Goal: Task Accomplishment & Management: Use online tool/utility

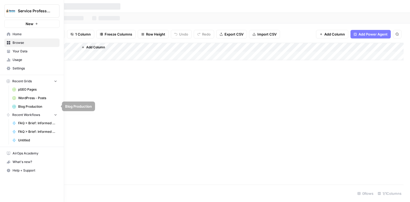
click at [31, 107] on span "Blog Production" at bounding box center [37, 106] width 39 height 5
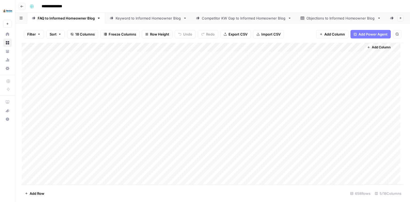
click at [177, 48] on div "Add Column" at bounding box center [213, 114] width 382 height 142
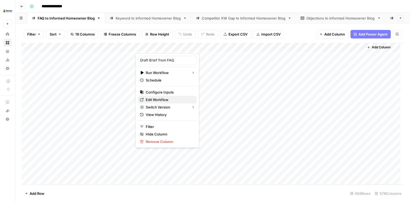
click at [157, 100] on span "Edit Workflow" at bounding box center [169, 99] width 47 height 5
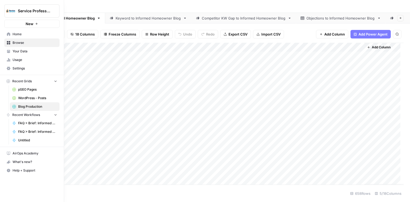
click at [22, 67] on span "Settings" at bounding box center [35, 68] width 45 height 5
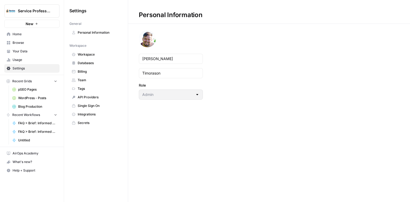
click at [22, 60] on span "Usage" at bounding box center [35, 59] width 45 height 5
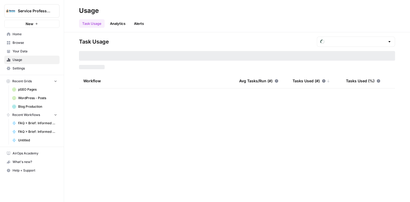
type input "August Tasks"
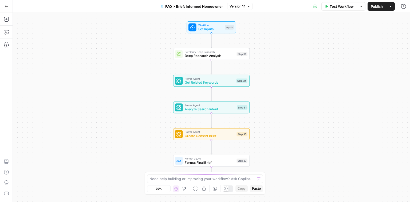
click at [335, 5] on span "Test Workflow" at bounding box center [341, 6] width 24 height 5
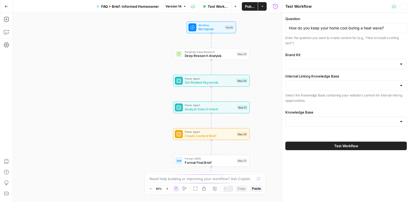
type input "Service Professionals Sitemap"
type input "SP Marketing Overview"
type input "Service Professionals"
click at [339, 147] on span "Test Workflow" at bounding box center [346, 145] width 24 height 5
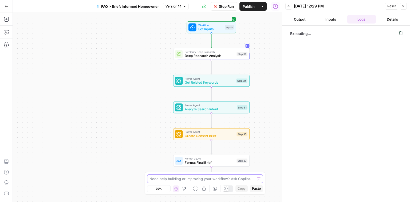
click at [217, 178] on textarea at bounding box center [201, 178] width 105 height 5
type textarea "Step 32 keeps running"
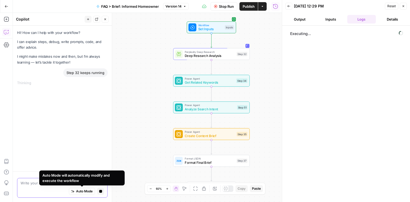
click at [84, 191] on span "Auto Mode" at bounding box center [84, 190] width 17 height 5
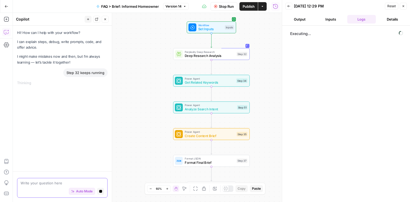
click at [63, 185] on textarea at bounding box center [62, 182] width 83 height 5
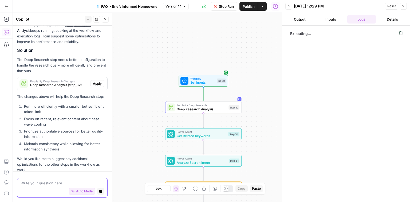
scroll to position [42, 0]
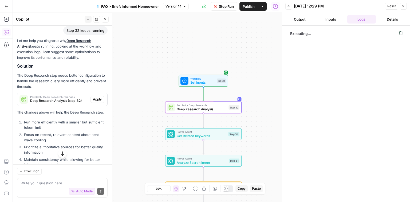
click at [93, 100] on span "Apply" at bounding box center [97, 99] width 9 height 5
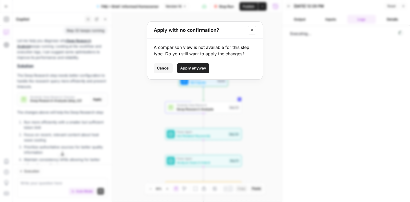
click at [195, 64] on button "Apply anyway" at bounding box center [193, 68] width 32 height 10
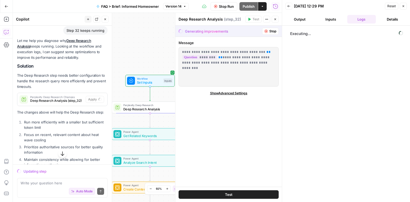
click at [229, 195] on span "Test" at bounding box center [228, 193] width 7 height 5
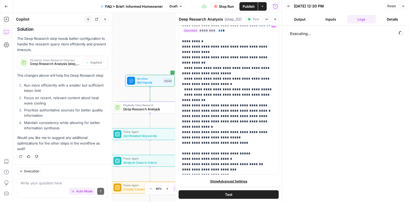
scroll to position [0, 0]
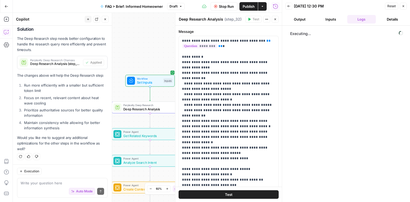
click at [242, 196] on button "Test" at bounding box center [228, 194] width 100 height 9
click at [236, 77] on p "**********" at bounding box center [227, 112] width 90 height 149
click at [404, 6] on icon "button" at bounding box center [402, 6] width 3 height 3
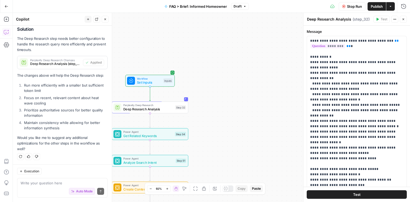
click at [403, 19] on icon "button" at bounding box center [403, 19] width 2 height 2
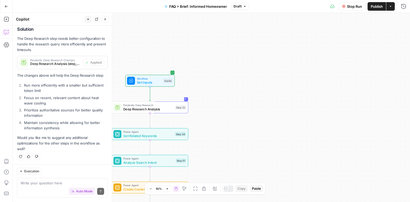
click at [198, 116] on div "Workflow Set Inputs Inputs Perplexity Deep Research Deep Research Analysis Step…" at bounding box center [211, 107] width 397 height 189
click at [157, 100] on icon "button" at bounding box center [157, 97] width 3 height 3
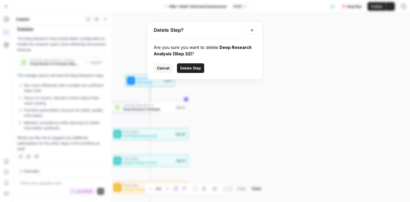
click at [194, 68] on span "Delete Step" at bounding box center [190, 67] width 21 height 5
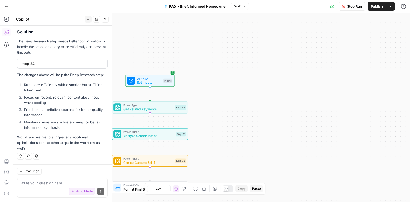
scroll to position [84, 0]
click at [7, 19] on icon "button" at bounding box center [6, 19] width 5 height 5
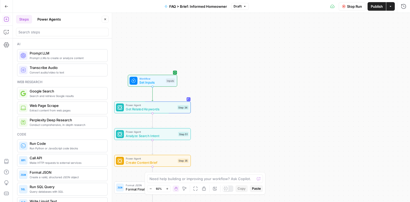
scroll to position [21, 0]
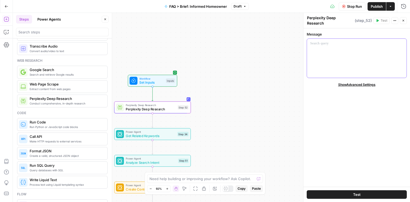
click at [340, 54] on div at bounding box center [356, 58] width 99 height 39
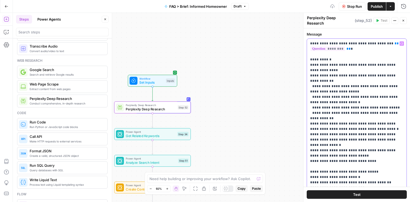
scroll to position [15, 0]
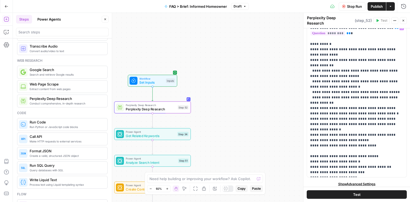
click at [358, 177] on div "**********" at bounding box center [356, 101] width 106 height 176
click at [358, 181] on span "Show Advanced Settings" at bounding box center [356, 183] width 37 height 5
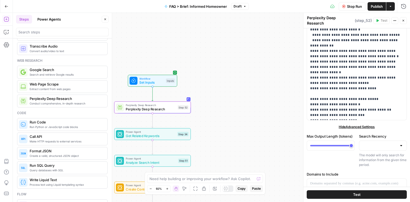
scroll to position [122, 0]
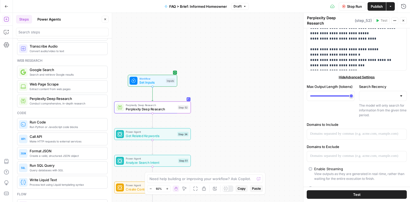
click at [377, 96] on div at bounding box center [383, 96] width 48 height 10
click at [344, 102] on div "Max Output Length (tokens)" at bounding box center [330, 101] width 48 height 34
drag, startPoint x: 350, startPoint y: 92, endPoint x: 340, endPoint y: 93, distance: 9.9
click at [340, 93] on div at bounding box center [330, 96] width 48 height 10
click at [334, 95] on div at bounding box center [330, 95] width 41 height 1
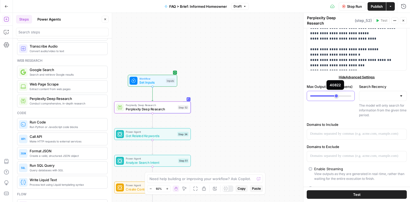
type input "*****"
click at [335, 95] on div at bounding box center [330, 95] width 41 height 1
click at [334, 102] on div "Max Output Length (tokens)" at bounding box center [330, 101] width 48 height 34
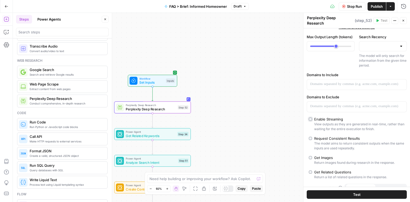
scroll to position [177, 0]
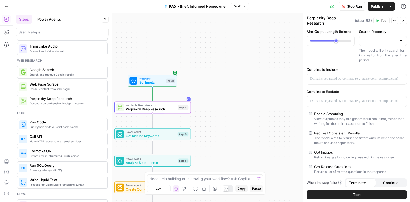
click at [312, 130] on label "Request Consistent Results The model aims to return consistent outputs when the…" at bounding box center [356, 137] width 96 height 15
click at [318, 164] on div "Get Related Questions" at bounding box center [332, 166] width 37 height 5
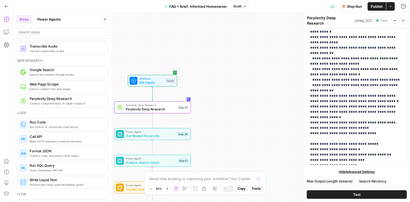
scroll to position [0, 0]
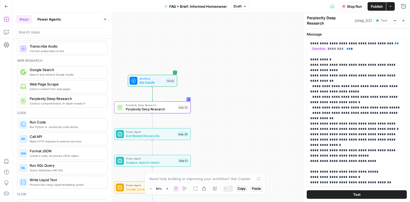
click at [350, 193] on button "Test" at bounding box center [356, 194] width 100 height 9
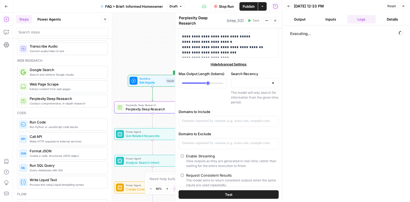
scroll to position [177, 0]
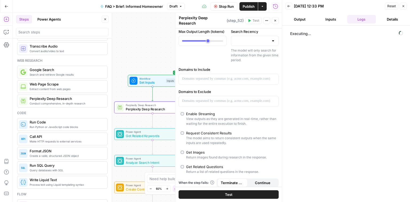
click at [298, 22] on button "Output" at bounding box center [299, 19] width 29 height 9
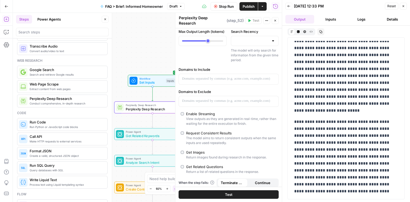
scroll to position [892, 0]
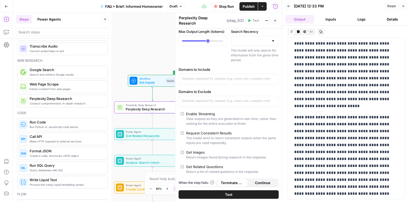
click at [329, 20] on button "Inputs" at bounding box center [330, 19] width 29 height 9
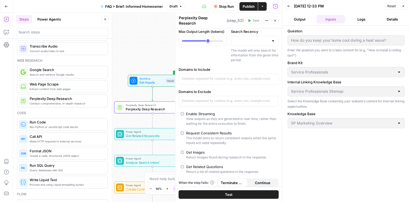
click at [364, 19] on button "Logs" at bounding box center [361, 19] width 29 height 9
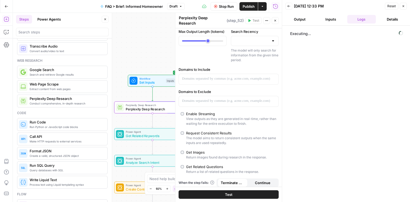
click at [303, 18] on button "Output" at bounding box center [299, 19] width 29 height 9
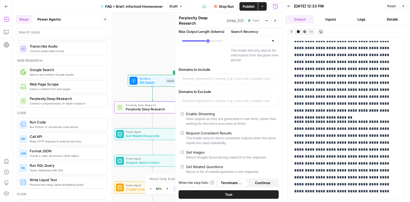
scroll to position [5390, 0]
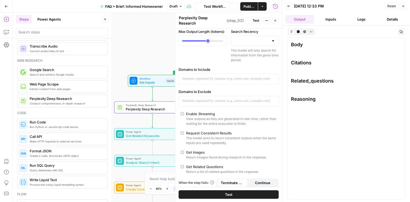
drag, startPoint x: 399, startPoint y: 191, endPoint x: 399, endPoint y: 198, distance: 7.2
click at [399, 198] on div "Body Copy Citations Copy Related_questions Copy Reasoning Copy" at bounding box center [345, 118] width 117 height 162
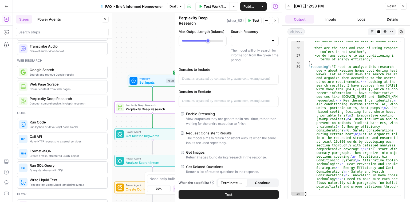
scroll to position [3007, 0]
click at [362, 18] on button "Logs" at bounding box center [361, 19] width 29 height 9
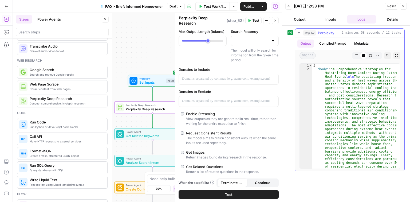
click at [296, 33] on button "step_52 Perplexity Deep Research 2 minutes 58 seconds / 12 tasks" at bounding box center [349, 33] width 109 height 9
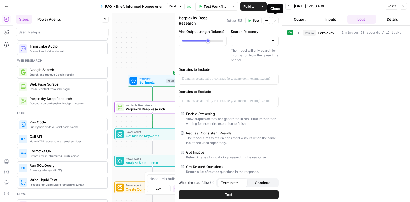
click at [275, 20] on icon "button" at bounding box center [275, 21] width 2 height 2
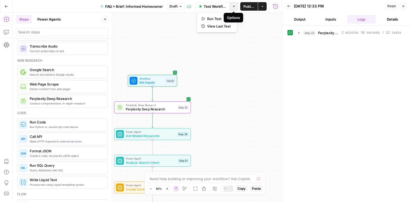
click at [232, 7] on icon "button" at bounding box center [233, 6] width 3 height 3
click at [240, 55] on div "Workflow Set Inputs Inputs Perplexity Deep Research Perplexity Deep Research St…" at bounding box center [147, 107] width 269 height 189
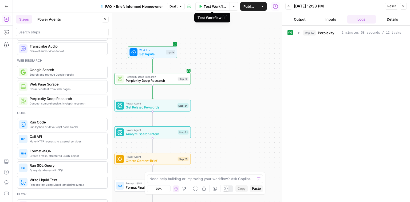
click at [216, 6] on span "Test Workflow" at bounding box center [214, 6] width 23 height 5
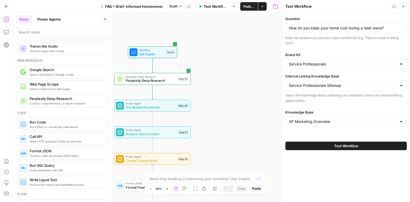
click at [341, 147] on span "Test Workflow" at bounding box center [346, 145] width 24 height 5
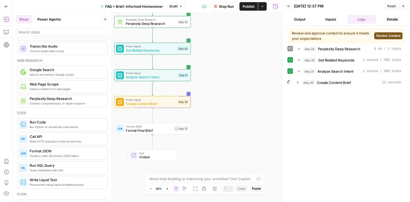
click at [383, 37] on span "Review Content" at bounding box center [388, 35] width 24 height 5
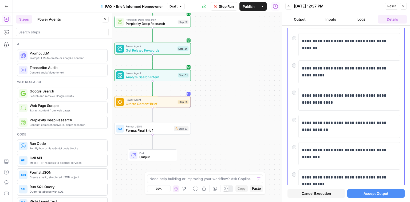
scroll to position [171, 0]
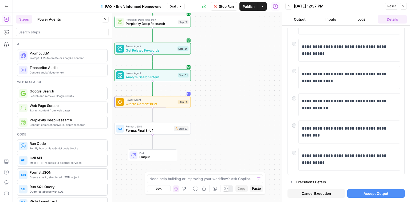
click at [370, 194] on span "Accept Output" at bounding box center [375, 192] width 25 height 5
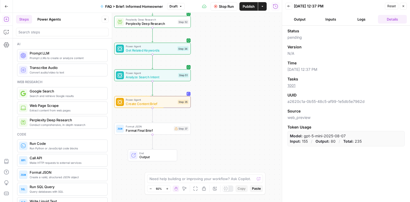
click at [310, 19] on button "Output" at bounding box center [299, 19] width 29 height 9
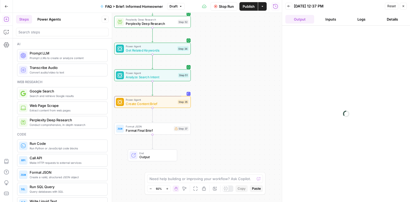
click at [374, 19] on button "Logs" at bounding box center [361, 19] width 29 height 9
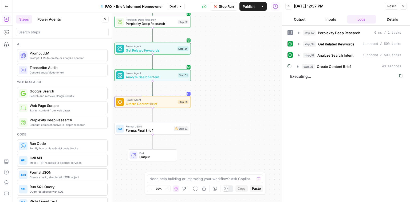
click at [183, 174] on div "Need help building or improving your workflow? Ask Copilot. Zoom Out 92% Zoom I…" at bounding box center [205, 183] width 121 height 22
click at [183, 177] on textarea at bounding box center [201, 178] width 105 height 5
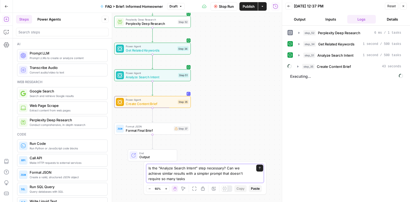
type textarea "Is the "Analyze Search Intent" step necessary? Can we achieve similar results w…"
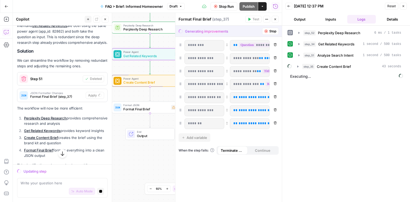
scroll to position [277, 0]
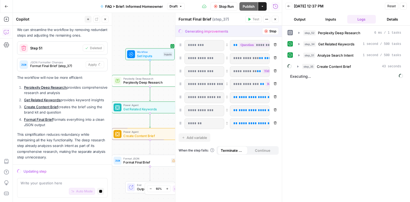
click at [70, 99] on li "Get Related Keywords provides keyword insights" at bounding box center [65, 99] width 85 height 5
drag, startPoint x: 60, startPoint y: 99, endPoint x: 23, endPoint y: 101, distance: 37.4
click at [23, 101] on li "Get Related Keywords provides keyword insights" at bounding box center [65, 99] width 85 height 5
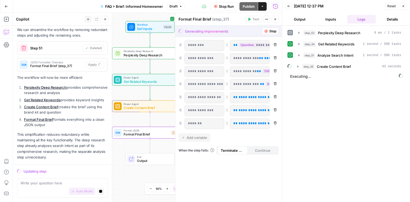
copy link "Get Related Keywords"
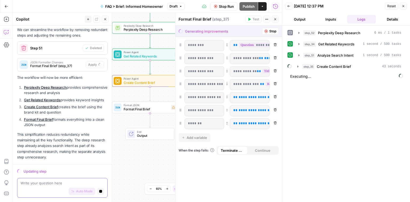
click at [39, 184] on textarea at bounding box center [62, 182] width 83 height 5
paste textarea "Get Related Keywords"
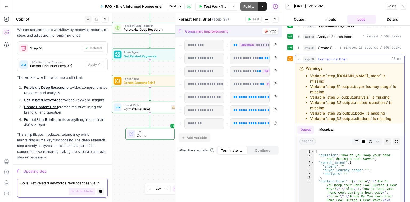
scroll to position [0, 0]
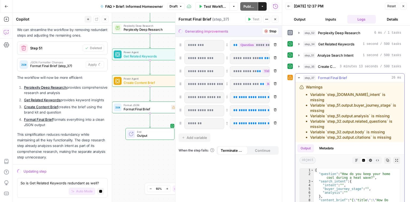
click at [298, 77] on icon "button" at bounding box center [299, 77] width 2 height 1
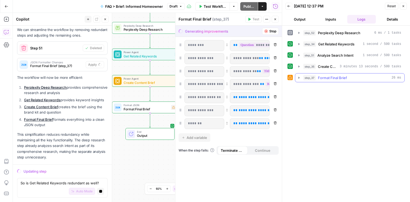
click at [298, 77] on icon "button" at bounding box center [298, 77] width 4 height 4
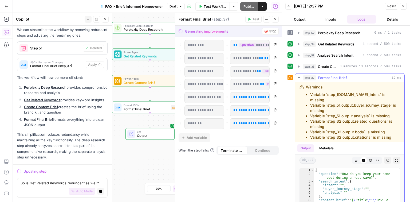
drag, startPoint x: 391, startPoint y: 137, endPoint x: 304, endPoint y: 85, distance: 101.1
click at [304, 85] on div "Warnings Variable `step_51.output.search_intent` is missing Variable `step_51.o…" at bounding box center [349, 111] width 101 height 55
copy div "Warnings Variable `step_51.output.search_intent` is missing Variable `step_51.o…"
click at [100, 183] on textarea "So is Get Related Keywords redundant as well?" at bounding box center [62, 182] width 83 height 5
click at [99, 192] on icon "button" at bounding box center [100, 190] width 3 height 3
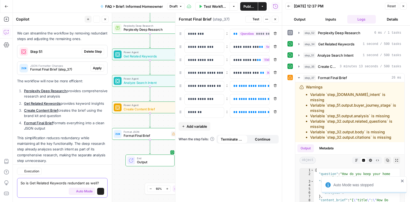
scroll to position [294, 0]
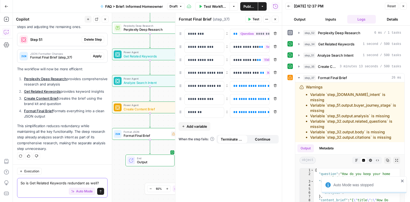
click at [99, 183] on textarea "So is Get Related Keywords redundant as well?" at bounding box center [62, 182] width 83 height 5
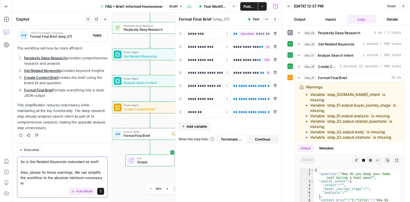
scroll to position [315, 0]
paste textarea "Warnings Variable `step_51.output.search_intent` is missing Variable `step_51.o…"
type textarea "So is Get Related Keywords redundant as well? Also, please fix these warnings. …"
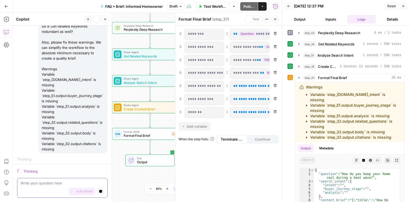
scroll to position [384, 0]
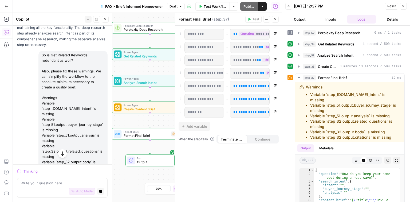
click at [402, 5] on icon "button" at bounding box center [403, 6] width 2 height 2
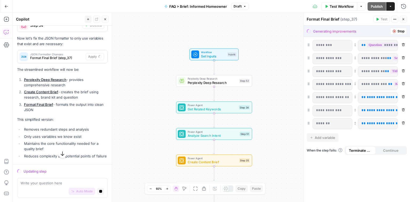
scroll to position [578, 0]
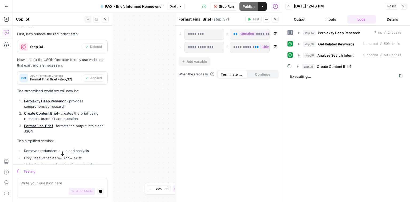
scroll to position [635, 0]
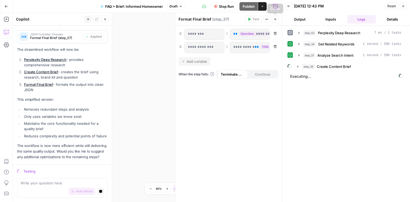
click at [274, 18] on icon "button" at bounding box center [274, 19] width 3 height 3
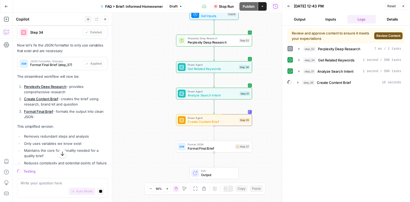
scroll to position [564, 0]
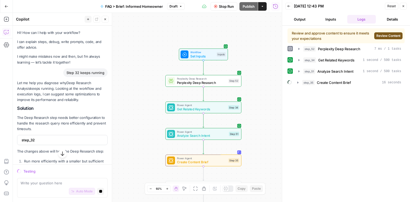
scroll to position [564, 0]
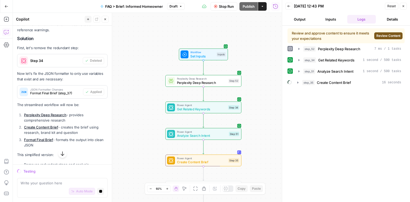
click at [216, 105] on span "Power Agent" at bounding box center [201, 105] width 49 height 4
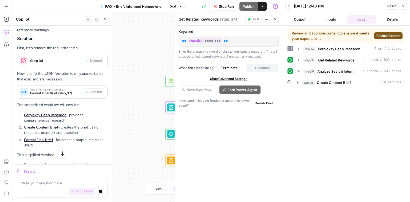
click at [274, 18] on icon "button" at bounding box center [274, 19] width 3 height 3
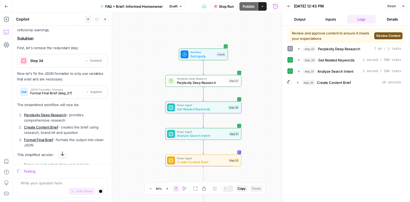
click at [226, 8] on span "Stop Run" at bounding box center [226, 6] width 15 height 5
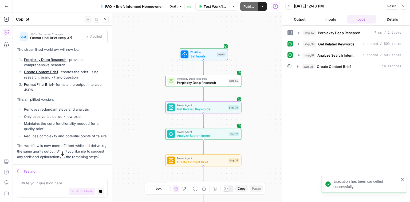
scroll to position [621, 0]
click at [221, 108] on span "Get Related Keywords" at bounding box center [201, 108] width 49 height 5
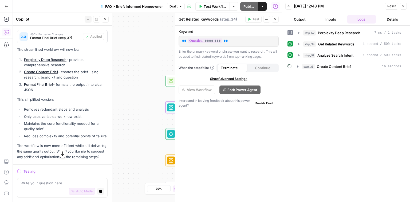
click at [403, 6] on icon "button" at bounding box center [402, 6] width 3 height 3
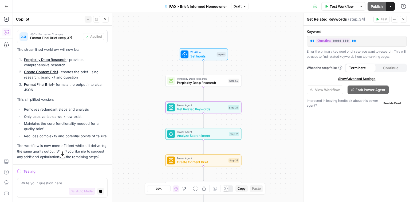
click at [403, 20] on icon "button" at bounding box center [402, 19] width 3 height 3
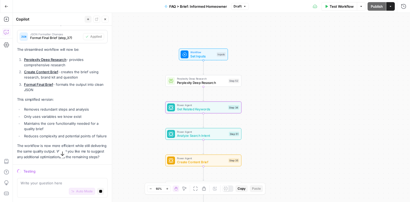
click at [217, 107] on span "Get Related Keywords" at bounding box center [201, 108] width 49 height 5
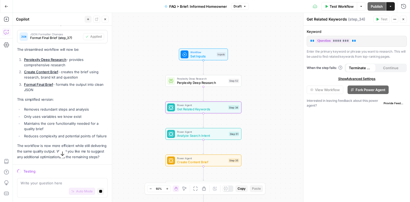
click at [394, 20] on icon "button" at bounding box center [394, 19] width 3 height 3
click at [99, 190] on icon "button" at bounding box center [100, 190] width 3 height 3
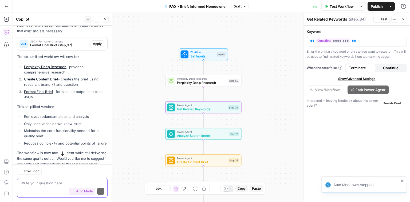
scroll to position [629, 0]
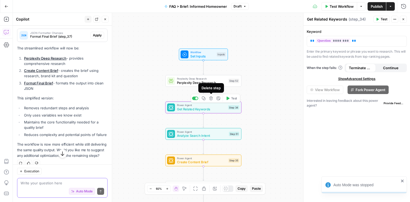
click at [212, 99] on icon "button" at bounding box center [211, 98] width 4 height 4
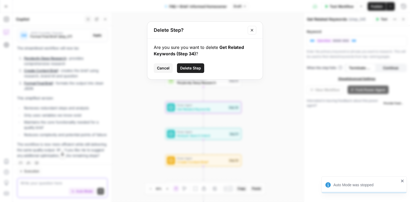
click at [191, 65] on span "Delete Step" at bounding box center [190, 67] width 21 height 5
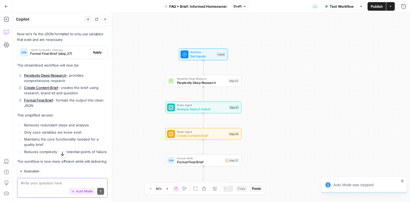
scroll to position [646, 0]
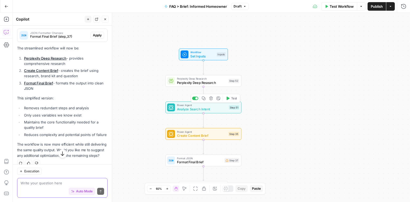
click at [212, 98] on icon "button" at bounding box center [210, 97] width 3 height 3
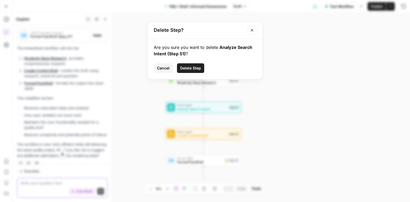
click at [200, 68] on span "Delete Step" at bounding box center [190, 67] width 21 height 5
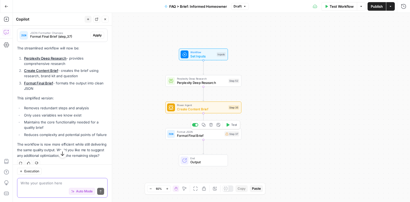
click at [206, 134] on span "Format Final Brief" at bounding box center [200, 135] width 46 height 5
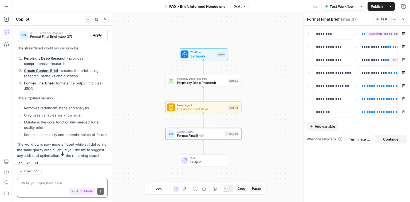
click at [60, 152] on icon "button" at bounding box center [62, 153] width 5 height 5
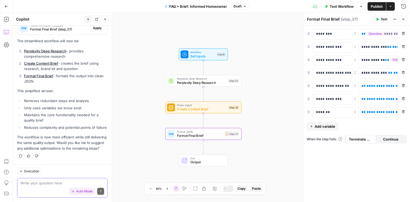
click at [45, 183] on textarea at bounding box center [62, 182] width 83 height 5
type textarea "I don't think the changes were saved."
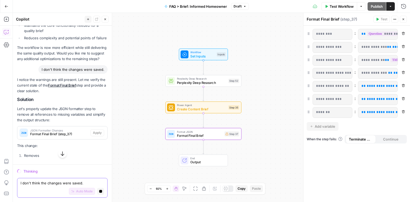
scroll to position [738, 0]
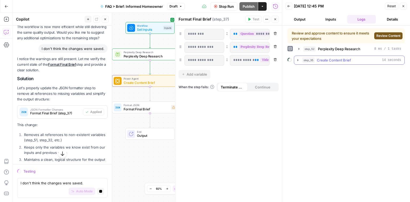
click at [297, 59] on icon "button" at bounding box center [297, 60] width 4 height 4
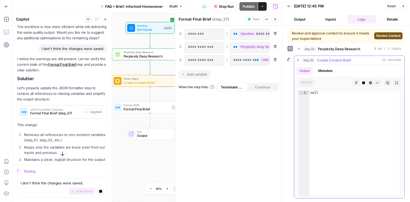
click at [297, 59] on icon "button" at bounding box center [297, 60] width 4 height 4
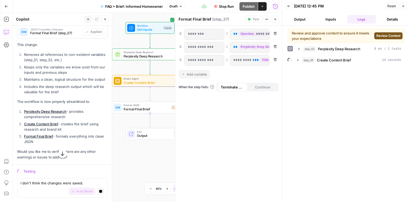
scroll to position [839, 0]
click at [378, 36] on span "Review Content" at bounding box center [388, 35] width 24 height 5
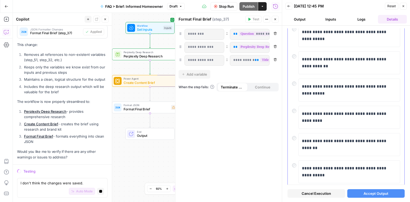
scroll to position [0, 0]
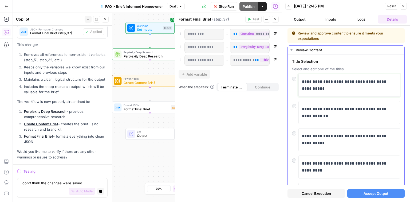
click at [347, 81] on p "**********" at bounding box center [348, 85] width 92 height 14
click at [321, 88] on p "**********" at bounding box center [348, 85] width 92 height 14
click at [364, 89] on p "**********" at bounding box center [348, 85] width 92 height 14
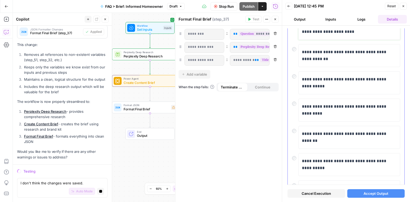
scroll to position [28, 0]
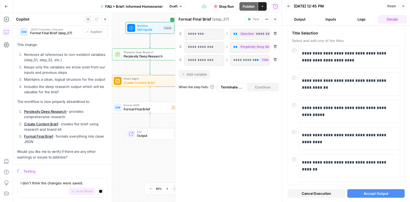
click at [372, 195] on span "Accept Output" at bounding box center [375, 192] width 25 height 5
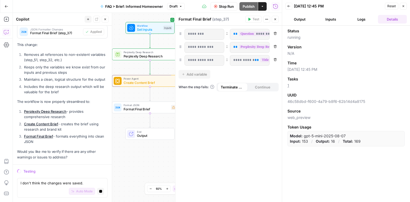
click at [301, 18] on button "Output" at bounding box center [299, 19] width 29 height 9
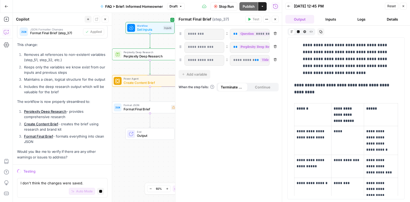
scroll to position [549, 0]
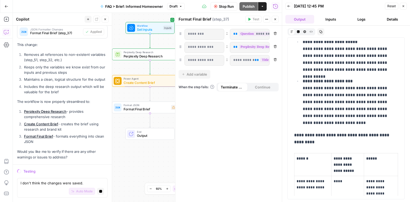
click at [360, 19] on button "Logs" at bounding box center [361, 19] width 29 height 9
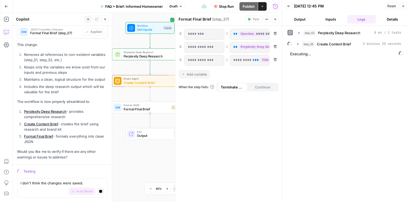
click at [328, 18] on button "Inputs" at bounding box center [330, 19] width 29 height 9
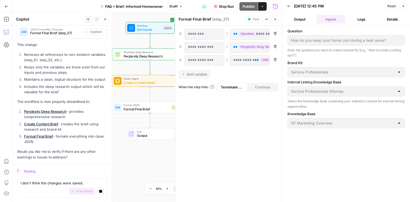
click at [359, 19] on button "Logs" at bounding box center [361, 19] width 29 height 9
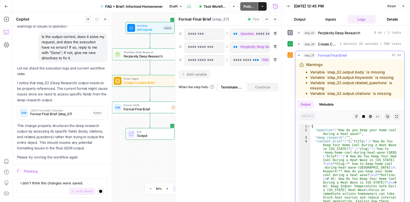
scroll to position [975, 0]
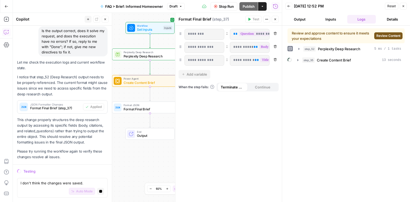
click at [381, 34] on span "Review Content" at bounding box center [388, 35] width 24 height 5
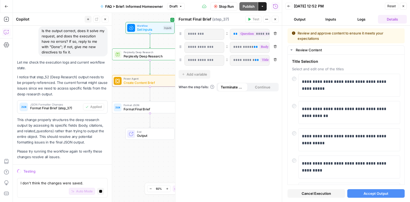
click at [367, 195] on span "Accept Output" at bounding box center [375, 192] width 25 height 5
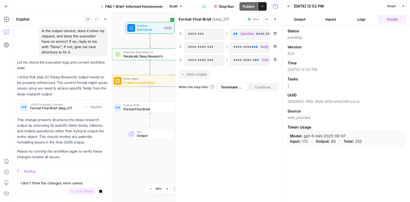
click at [363, 19] on button "Logs" at bounding box center [361, 19] width 29 height 9
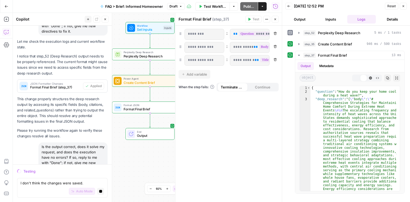
scroll to position [1017, 0]
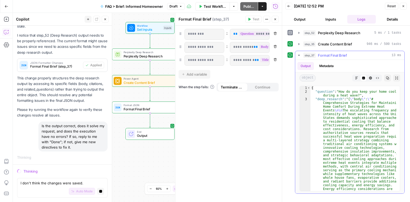
click at [300, 55] on icon "button" at bounding box center [298, 55] width 4 height 4
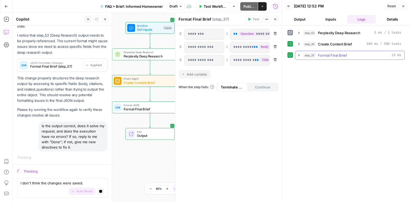
click at [297, 56] on icon "button" at bounding box center [298, 55] width 4 height 4
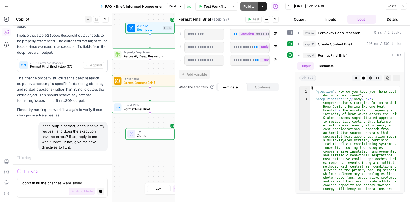
click at [301, 19] on button "Output" at bounding box center [299, 19] width 29 height 9
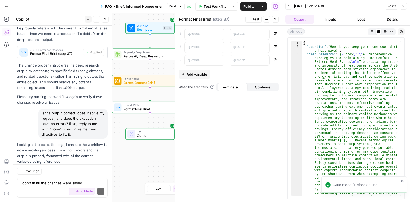
scroll to position [1086, 0]
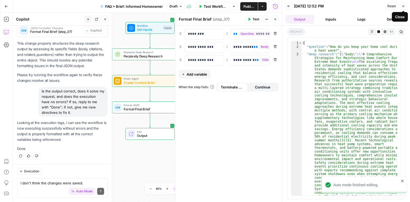
click at [402, 5] on icon "button" at bounding box center [402, 6] width 3 height 3
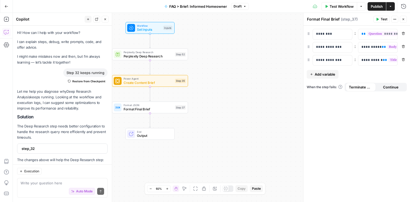
scroll to position [1086, 0]
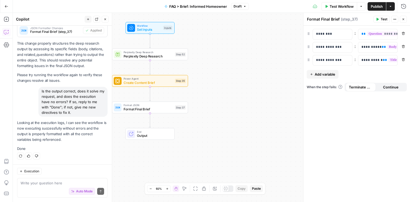
click at [404, 19] on button "Close" at bounding box center [402, 19] width 7 height 7
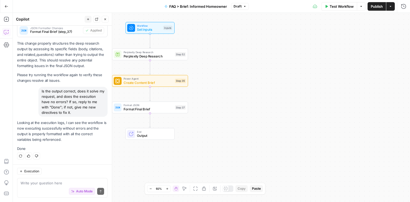
click at [377, 9] on button "Publish" at bounding box center [376, 6] width 18 height 9
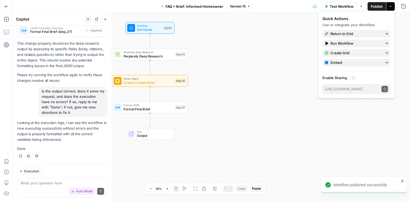
click at [280, 41] on div "Workflow Set Inputs Inputs Perplexity Deep Research Perplexity Deep Research St…" at bounding box center [211, 107] width 397 height 189
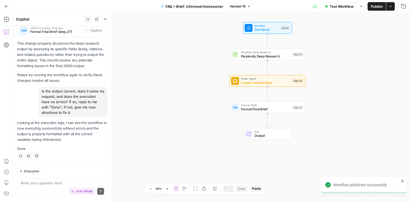
click at [388, 7] on icon "button" at bounding box center [389, 6] width 3 height 3
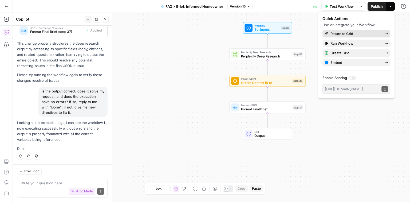
click at [341, 34] on span "Return to Grid" at bounding box center [355, 33] width 50 height 5
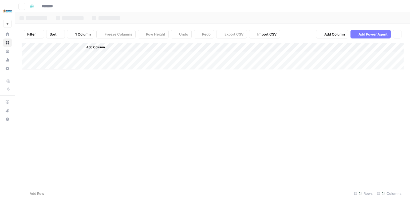
type input "**********"
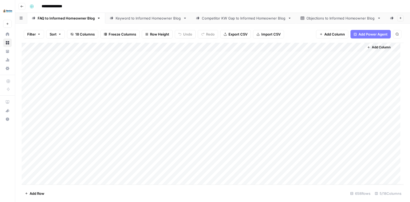
click at [232, 47] on div "Add Column" at bounding box center [213, 114] width 382 height 142
click at [216, 100] on span "Remove Column" at bounding box center [222, 99] width 47 height 5
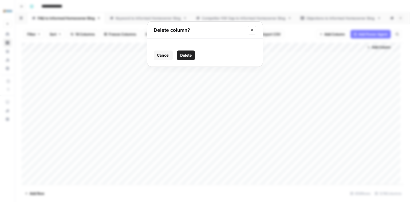
click at [189, 57] on span "Delete" at bounding box center [185, 55] width 11 height 5
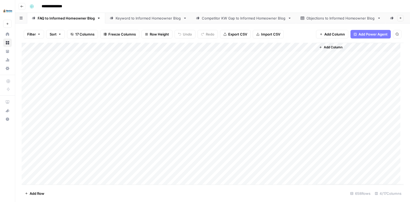
click at [92, 34] on span "17 Columns" at bounding box center [84, 33] width 19 height 5
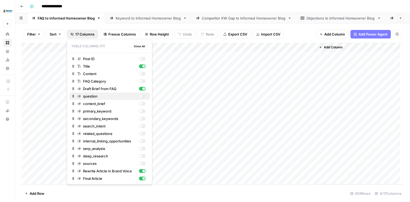
click at [142, 96] on div "button" at bounding box center [142, 96] width 7 height 4
click at [141, 105] on div "content_brief" at bounding box center [111, 103] width 68 height 5
drag, startPoint x: 141, startPoint y: 109, endPoint x: 141, endPoint y: 112, distance: 2.9
click at [141, 110] on div "button" at bounding box center [140, 111] width 3 height 3
click at [142, 119] on div "button" at bounding box center [142, 119] width 7 height 4
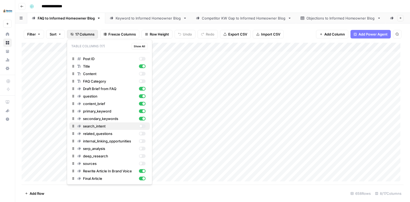
drag, startPoint x: 141, startPoint y: 125, endPoint x: 141, endPoint y: 131, distance: 5.9
click at [141, 127] on div "button" at bounding box center [142, 126] width 7 height 4
drag, startPoint x: 141, startPoint y: 133, endPoint x: 141, endPoint y: 139, distance: 6.1
click at [141, 134] on div "button" at bounding box center [140, 133] width 3 height 3
click at [141, 142] on div "button" at bounding box center [142, 141] width 7 height 4
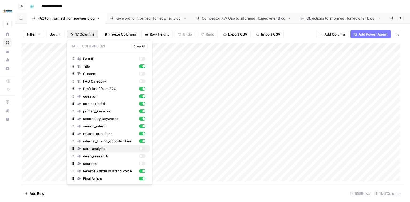
click at [142, 148] on div "button" at bounding box center [140, 148] width 3 height 3
click at [142, 157] on div "button" at bounding box center [142, 156] width 7 height 4
click at [140, 163] on div "button" at bounding box center [140, 163] width 3 height 3
click at [263, 73] on div "Add Column" at bounding box center [213, 114] width 382 height 142
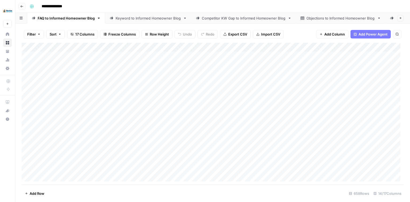
click at [221, 57] on div "Add Column" at bounding box center [213, 114] width 382 height 142
click at [71, 137] on div "Add Column" at bounding box center [213, 114] width 382 height 142
click at [53, 135] on div "Add Column" at bounding box center [213, 114] width 382 height 142
click at [51, 138] on textarea "**********" at bounding box center [83, 137] width 105 height 7
type textarea "**********"
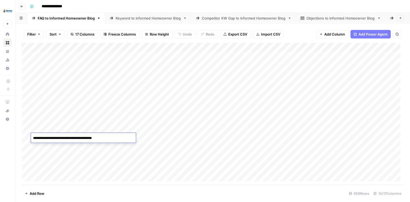
click at [95, 127] on div "Add Column" at bounding box center [213, 114] width 382 height 142
click at [83, 73] on div "Add Column" at bounding box center [213, 114] width 382 height 142
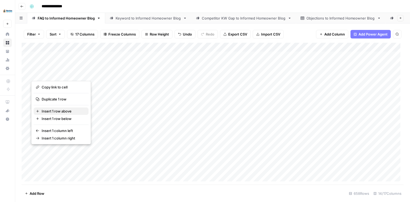
click at [58, 111] on span "Insert 1 row above" at bounding box center [63, 110] width 43 height 5
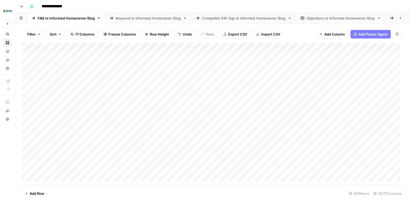
drag, startPoint x: 23, startPoint y: 73, endPoint x: 20, endPoint y: 62, distance: 11.6
click at [20, 62] on div "Filter Sort 17 Columns Freeze Columns Row Height Undo Redo Export CSV Import CS…" at bounding box center [212, 112] width 394 height 178
click at [49, 63] on div "Add Column" at bounding box center [213, 114] width 382 height 142
click at [50, 66] on div "Add Column" at bounding box center [213, 114] width 382 height 142
type textarea "*"
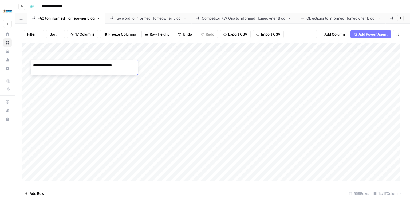
type textarea "**********"
click at [162, 65] on div "Add Column" at bounding box center [213, 114] width 382 height 142
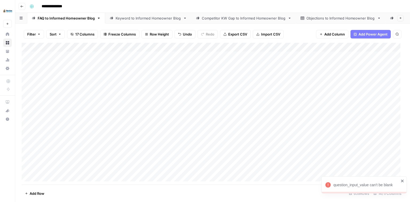
click at [161, 65] on div "Add Column" at bounding box center [213, 114] width 382 height 142
click at [304, 47] on div "Add Column" at bounding box center [213, 114] width 382 height 142
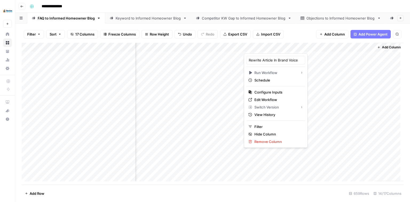
click at [163, 27] on div "Filter Sort 17 Columns Freeze Columns Row Height Undo Redo Export CSV Import CS…" at bounding box center [213, 34] width 382 height 17
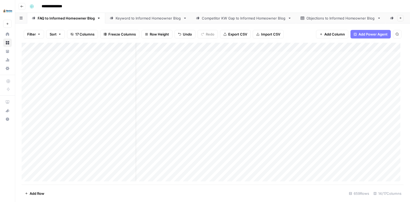
scroll to position [0, 0]
click at [164, 62] on div "Add Column" at bounding box center [213, 114] width 382 height 142
click at [164, 63] on div "Add Column" at bounding box center [213, 114] width 382 height 142
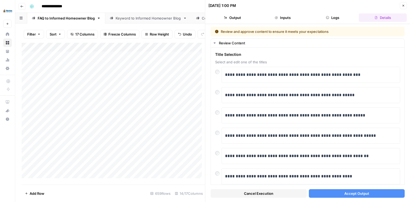
click at [346, 187] on div "Cancel Execution Accept Output" at bounding box center [307, 191] width 194 height 14
click at [347, 191] on span "Accept Output" at bounding box center [356, 192] width 25 height 5
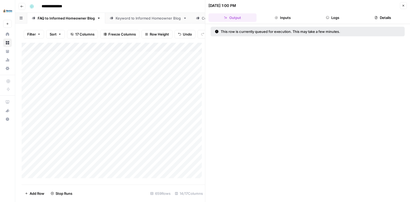
click at [403, 6] on icon "button" at bounding box center [402, 5] width 3 height 3
click at [402, 7] on div "**********" at bounding box center [215, 6] width 377 height 9
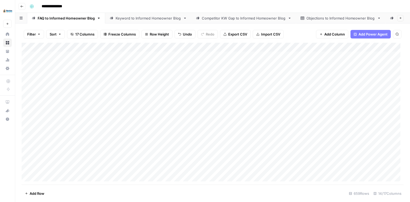
click at [174, 67] on div "Add Column" at bounding box center [213, 114] width 382 height 142
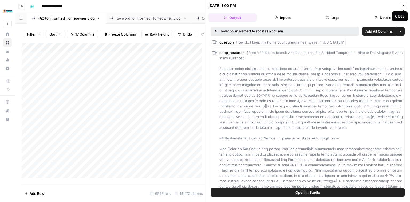
click at [404, 6] on icon "button" at bounding box center [402, 5] width 3 height 3
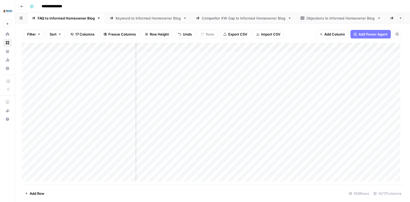
scroll to position [0, 21]
click at [259, 47] on div "Add Column" at bounding box center [213, 114] width 382 height 142
click at [234, 99] on span "Remove Column" at bounding box center [249, 99] width 47 height 5
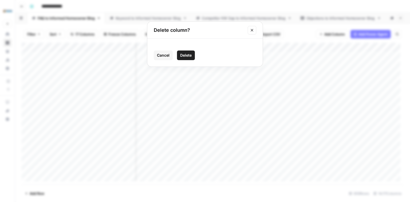
click at [183, 55] on span "Delete" at bounding box center [185, 55] width 11 height 5
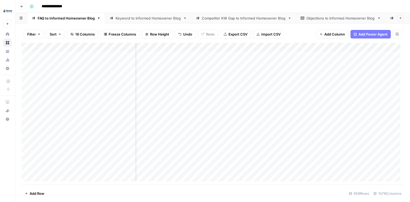
click at [259, 47] on div "Add Column" at bounding box center [213, 114] width 382 height 142
click at [235, 99] on span "Remove Column" at bounding box center [249, 99] width 47 height 5
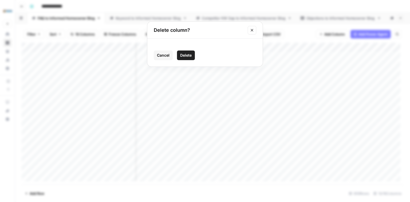
click at [188, 55] on span "Delete" at bounding box center [185, 55] width 11 height 5
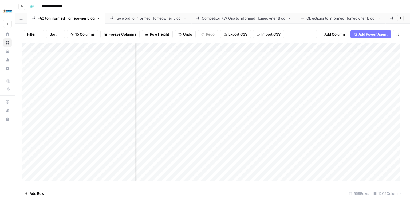
click at [212, 46] on div "Add Column" at bounding box center [213, 114] width 382 height 142
click at [195, 98] on span "Remove Column" at bounding box center [201, 99] width 47 height 5
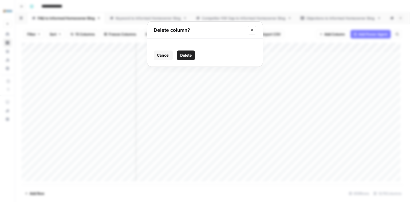
click at [191, 53] on span "Delete" at bounding box center [185, 55] width 11 height 5
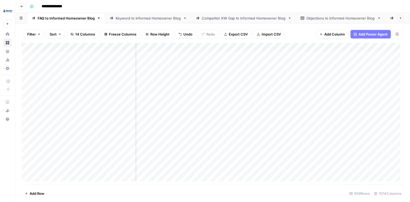
click at [212, 47] on div "Add Column" at bounding box center [213, 114] width 382 height 142
click at [197, 99] on span "Remove Column" at bounding box center [201, 99] width 47 height 5
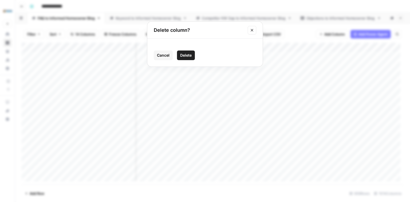
click at [191, 55] on span "Delete" at bounding box center [185, 55] width 11 height 5
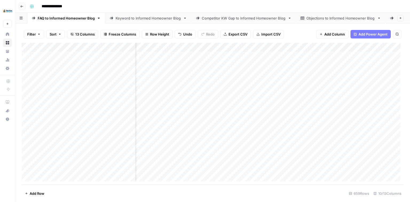
click at [213, 46] on div "Add Column" at bounding box center [213, 114] width 382 height 142
click at [194, 99] on span "Remove Column" at bounding box center [201, 99] width 47 height 5
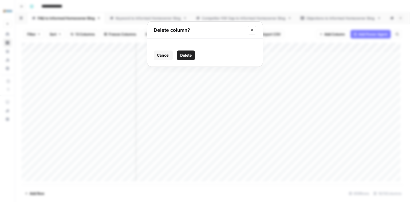
click at [192, 52] on button "Delete" at bounding box center [186, 55] width 18 height 10
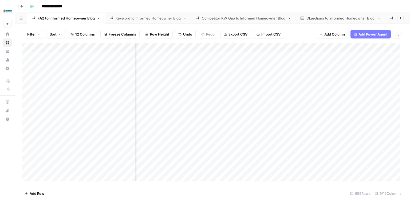
click at [211, 47] on div "Add Column" at bounding box center [213, 114] width 382 height 142
click at [190, 100] on span "Remove Column" at bounding box center [201, 99] width 47 height 5
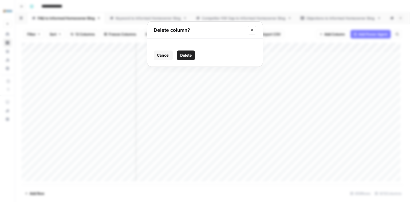
click at [191, 56] on span "Delete" at bounding box center [185, 55] width 11 height 5
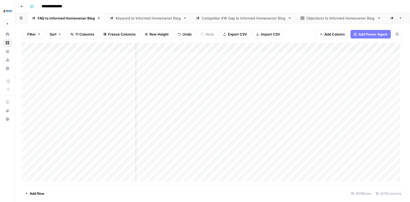
click at [212, 47] on div "Add Column" at bounding box center [213, 114] width 382 height 142
click at [192, 98] on span "Remove Column" at bounding box center [201, 99] width 47 height 5
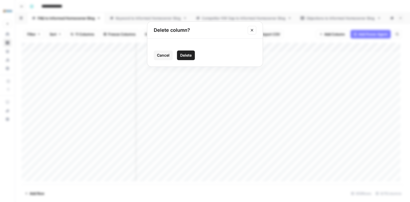
click at [183, 54] on span "Delete" at bounding box center [185, 55] width 11 height 5
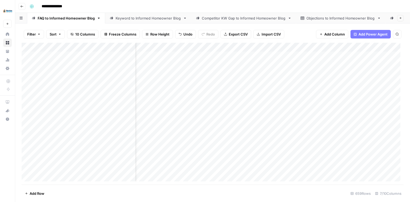
click at [212, 47] on div "Add Column" at bounding box center [213, 114] width 382 height 142
click at [184, 99] on span "Remove Column" at bounding box center [201, 99] width 47 height 5
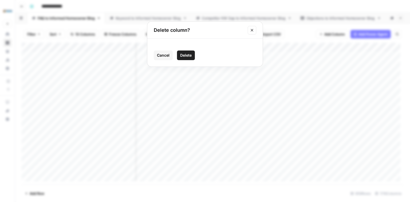
click at [184, 55] on span "Delete" at bounding box center [185, 55] width 11 height 5
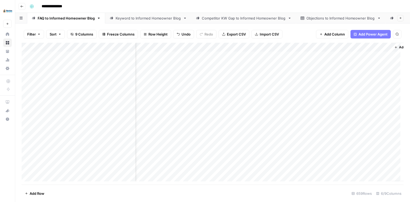
click at [212, 46] on div "Add Column" at bounding box center [213, 114] width 382 height 142
click at [197, 99] on span "Remove Column" at bounding box center [201, 99] width 47 height 5
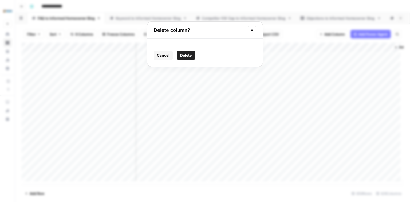
click at [182, 55] on span "Delete" at bounding box center [185, 55] width 11 height 5
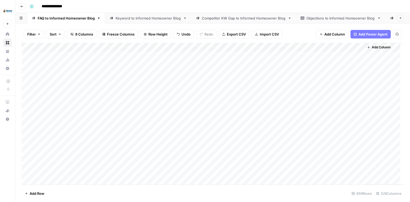
scroll to position [0, 0]
click at [233, 47] on div "Add Column" at bounding box center [213, 114] width 382 height 142
click at [218, 100] on span "Remove Column" at bounding box center [222, 99] width 47 height 5
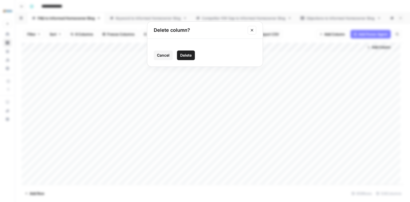
click at [186, 51] on button "Delete" at bounding box center [186, 55] width 18 height 10
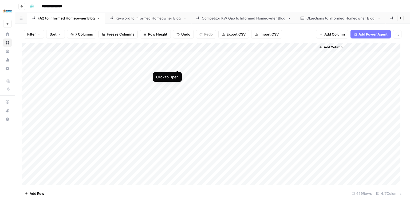
click at [171, 65] on div "Add Column" at bounding box center [213, 114] width 382 height 142
click at [179, 65] on div "Add Column" at bounding box center [213, 114] width 382 height 142
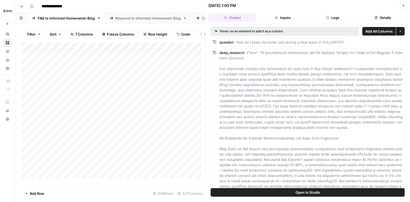
click at [367, 31] on span "Add All Columns" at bounding box center [378, 31] width 27 height 5
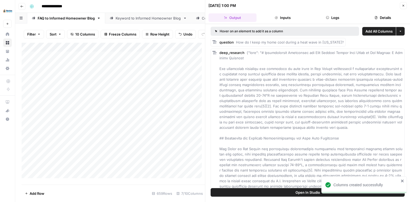
scroll to position [0, 244]
click at [402, 5] on icon "button" at bounding box center [402, 5] width 3 height 3
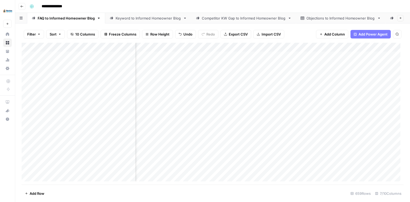
scroll to position [0, 89]
click at [305, 46] on div "Add Column" at bounding box center [213, 114] width 382 height 142
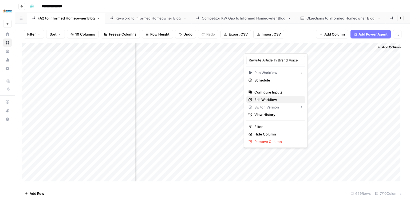
click at [269, 98] on span "Edit Workflow" at bounding box center [277, 99] width 47 height 5
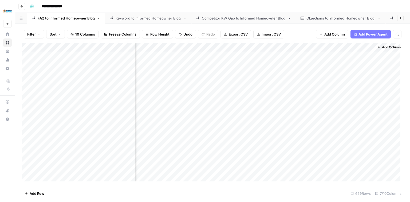
click at [305, 48] on div "Add Column" at bounding box center [213, 114] width 382 height 142
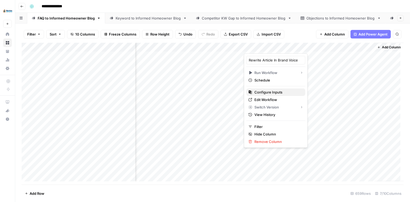
click at [268, 90] on span "Configure Inputs" at bounding box center [277, 91] width 47 height 5
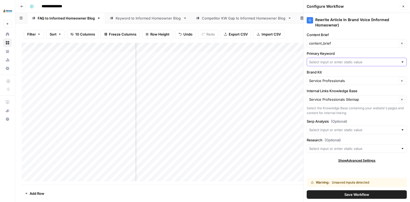
click at [341, 59] on input "Primary Keyword" at bounding box center [353, 61] width 89 height 5
click at [346, 53] on label "Primary Keyword" at bounding box center [356, 53] width 100 height 5
click at [346, 59] on input "Primary Keyword" at bounding box center [353, 61] width 89 height 5
click at [367, 52] on label "Primary Keyword" at bounding box center [356, 53] width 100 height 5
click at [367, 59] on input "Primary Keyword" at bounding box center [353, 61] width 89 height 5
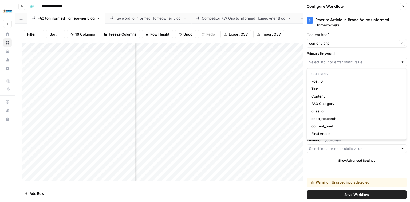
click at [318, 161] on div "Show Advanced Settings" at bounding box center [356, 160] width 100 height 5
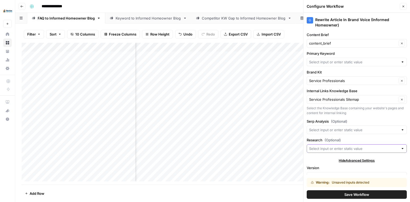
click at [328, 149] on input "Research (Optional)" at bounding box center [353, 148] width 89 height 5
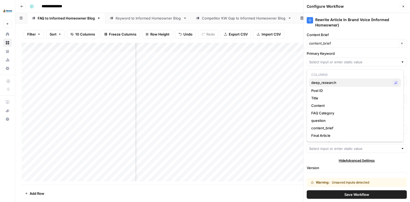
click at [323, 84] on span "deep_research" at bounding box center [350, 82] width 79 height 5
type input "deep_research"
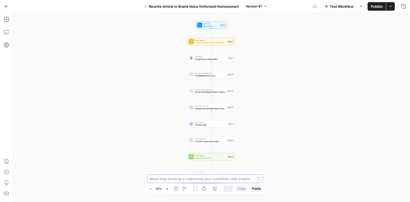
click at [197, 180] on textarea at bounding box center [201, 178] width 105 height 5
type textarea "T"
type textarea "Where does this workflow have redundancies?"
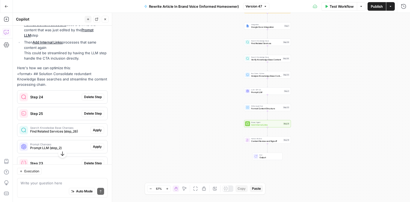
scroll to position [172, 0]
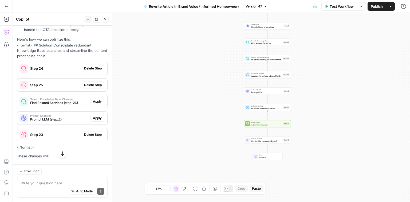
click at [339, 6] on span "Test Workflow" at bounding box center [341, 6] width 24 height 5
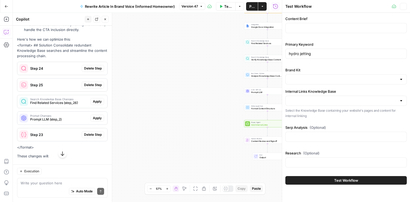
type input "Service Professionals"
type input "Service Professionals Sitemap"
click at [314, 27] on input "Content Brief" at bounding box center [345, 27] width 114 height 5
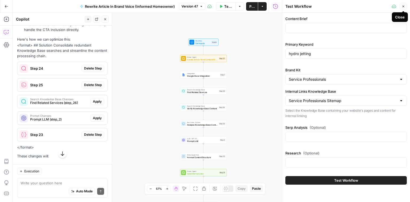
click at [401, 5] on icon "button" at bounding box center [402, 6] width 3 height 3
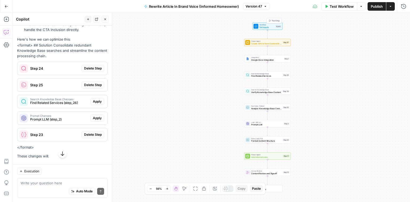
click at [265, 26] on span "Set Inputs" at bounding box center [266, 27] width 15 height 3
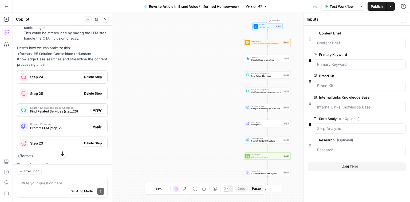
scroll to position [180, 0]
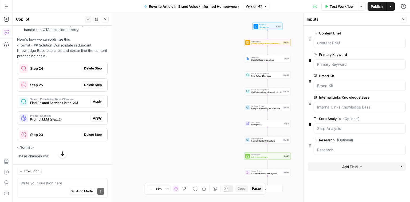
click at [401, 55] on icon "button" at bounding box center [402, 54] width 3 height 3
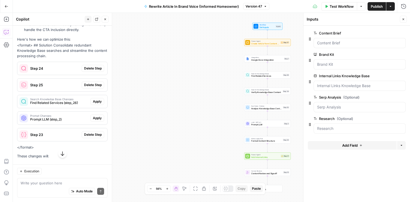
click at [403, 97] on button "Delete group" at bounding box center [402, 97] width 6 height 6
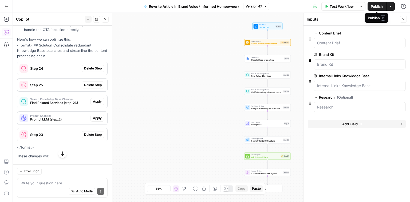
click at [376, 6] on span "Publish" at bounding box center [376, 6] width 12 height 5
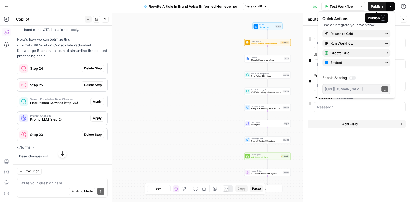
click at [378, 5] on span "Publish" at bounding box center [376, 6] width 12 height 5
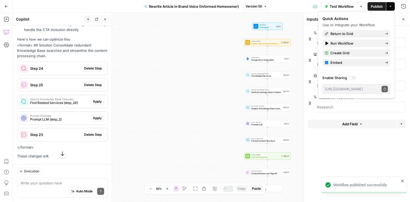
click at [390, 7] on icon "button" at bounding box center [389, 6] width 3 height 3
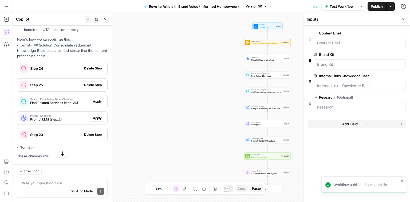
click at [390, 7] on icon "button" at bounding box center [389, 6] width 3 height 3
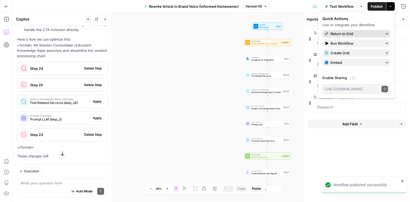
click at [351, 32] on span "Return to Grid" at bounding box center [355, 33] width 50 height 5
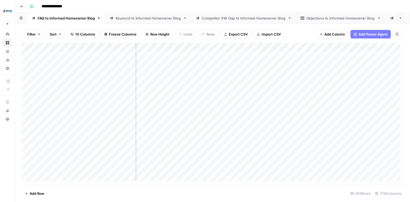
scroll to position [0, 89]
click at [260, 65] on div "Add Column" at bounding box center [213, 114] width 382 height 142
click at [278, 65] on div "Add Column" at bounding box center [213, 114] width 382 height 142
click at [248, 47] on div "Add Column" at bounding box center [213, 114] width 382 height 142
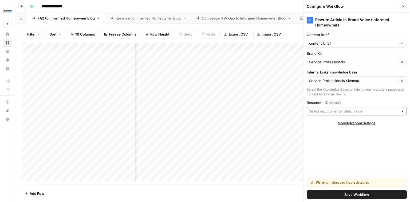
click at [353, 110] on input "Research (Optional)" at bounding box center [353, 110] width 89 height 5
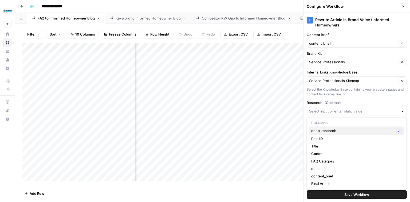
click at [332, 130] on span "deep_research" at bounding box center [352, 130] width 82 height 5
type input "deep_research"
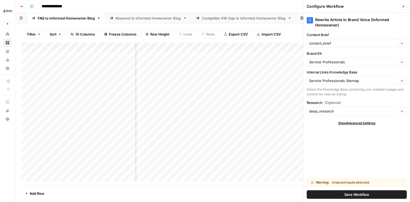
click at [342, 194] on button "Save Workflow" at bounding box center [356, 194] width 100 height 9
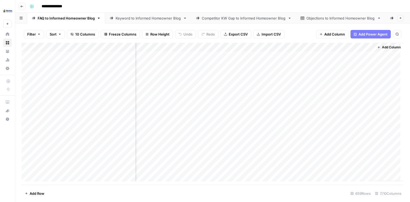
click at [277, 65] on div "Add Column" at bounding box center [213, 114] width 382 height 142
click at [289, 67] on div "Add Column" at bounding box center [213, 114] width 382 height 142
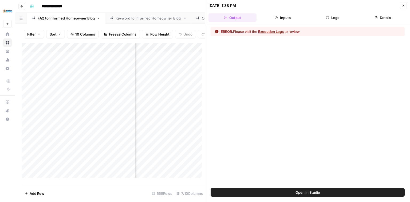
click at [338, 18] on button "Logs" at bounding box center [332, 17] width 48 height 9
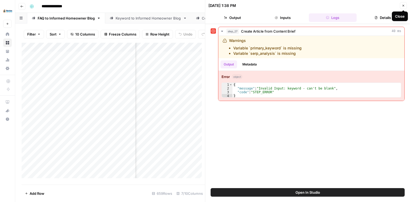
click at [404, 7] on button "Close" at bounding box center [402, 5] width 7 height 7
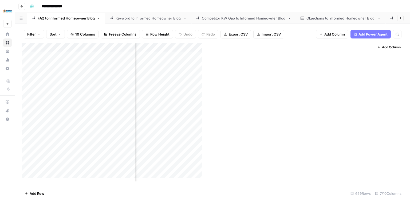
scroll to position [0, 86]
click at [308, 47] on div "Add Column" at bounding box center [213, 114] width 382 height 142
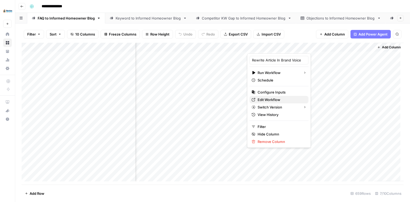
click at [274, 97] on span "Edit Workflow" at bounding box center [280, 99] width 47 height 5
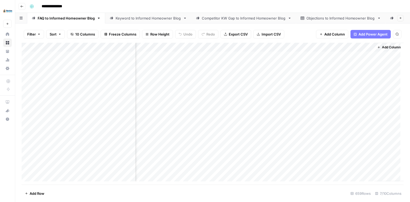
click at [307, 46] on div "Add Column" at bounding box center [213, 114] width 382 height 142
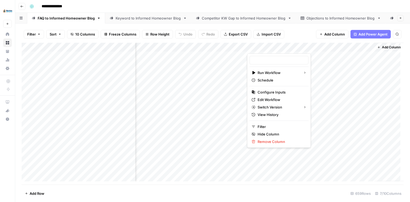
type input "Rewrite Article In Brand Voice"
click at [276, 94] on span "Configure Inputs" at bounding box center [280, 91] width 47 height 5
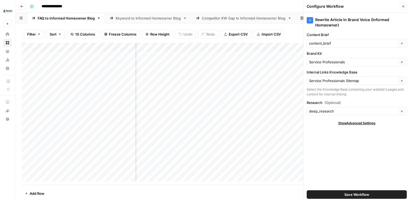
click at [401, 6] on icon "button" at bounding box center [402, 6] width 3 height 3
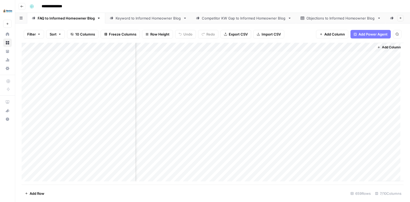
click at [277, 65] on div "Add Column" at bounding box center [213, 114] width 382 height 142
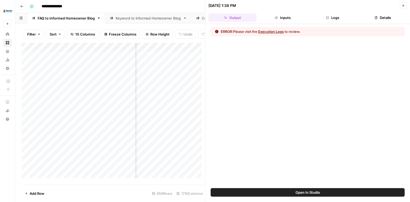
click at [324, 18] on button "Logs" at bounding box center [332, 17] width 48 height 9
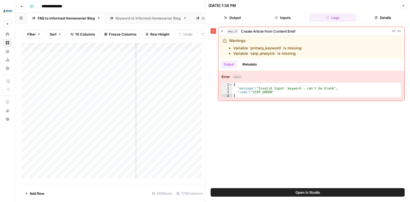
click at [400, 6] on button "Close" at bounding box center [402, 5] width 7 height 7
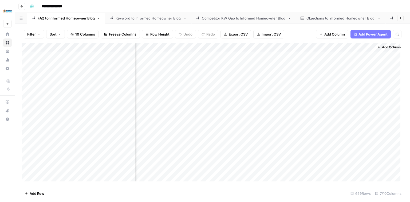
click at [307, 46] on div "Add Column" at bounding box center [213, 114] width 382 height 142
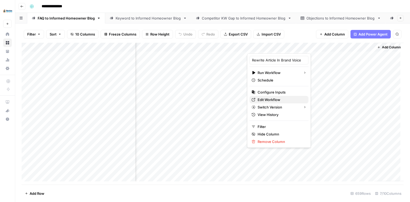
click at [272, 98] on span "Edit Workflow" at bounding box center [280, 99] width 47 height 5
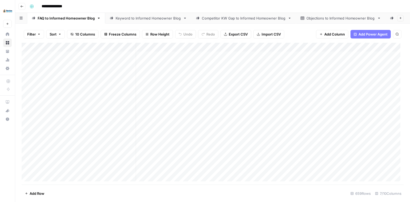
scroll to position [0, 4]
click at [173, 48] on div "Add Column" at bounding box center [213, 114] width 382 height 142
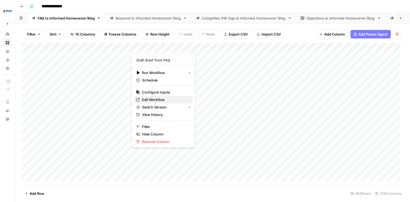
click at [156, 99] on span "Edit Workflow" at bounding box center [165, 99] width 47 height 5
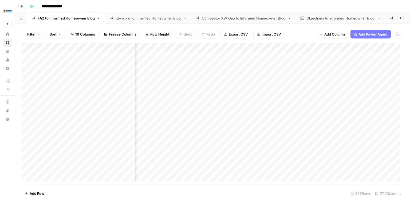
scroll to position [0, 89]
click at [279, 65] on div "Add Column" at bounding box center [213, 114] width 382 height 142
click at [280, 64] on div "Add Column" at bounding box center [213, 114] width 382 height 142
click at [261, 64] on div at bounding box center [279, 65] width 73 height 10
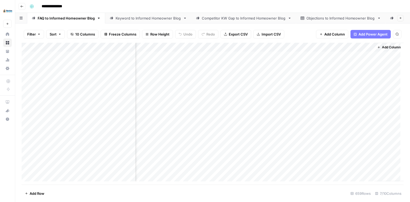
click at [259, 63] on div at bounding box center [279, 65] width 73 height 10
click at [266, 63] on div "Add Column" at bounding box center [213, 114] width 382 height 142
click at [280, 64] on div "Add Column" at bounding box center [213, 114] width 382 height 142
click at [272, 65] on div at bounding box center [279, 65] width 73 height 10
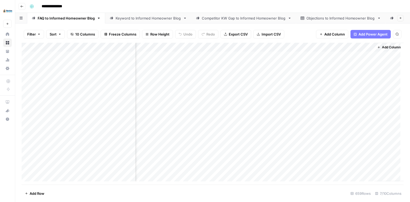
drag, startPoint x: 259, startPoint y: 65, endPoint x: 248, endPoint y: 63, distance: 10.6
click at [248, 63] on div at bounding box center [279, 65] width 73 height 10
click at [358, 64] on div "Add Column" at bounding box center [213, 114] width 382 height 142
click at [366, 65] on div "Add Column" at bounding box center [213, 114] width 382 height 142
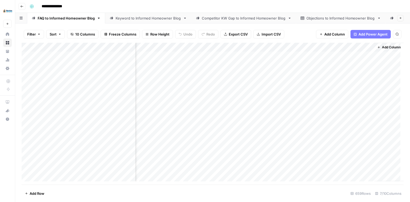
click at [279, 65] on div "Add Column" at bounding box center [213, 114] width 382 height 142
click at [26, 65] on div "Add Column" at bounding box center [213, 114] width 382 height 142
click at [303, 45] on div "Add Column" at bounding box center [213, 114] width 382 height 142
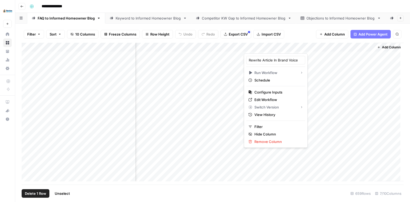
click at [248, 48] on div at bounding box center [280, 48] width 72 height 11
click at [268, 41] on div "Filter Sort 10 Columns Freeze Columns Row Height Undo Redo Export CSV Import CS…" at bounding box center [213, 34] width 382 height 17
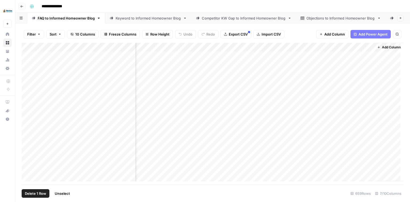
click at [304, 46] on div "Add Column" at bounding box center [213, 114] width 382 height 142
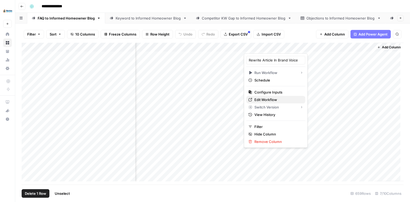
click at [266, 98] on span "Edit Workflow" at bounding box center [277, 99] width 47 height 5
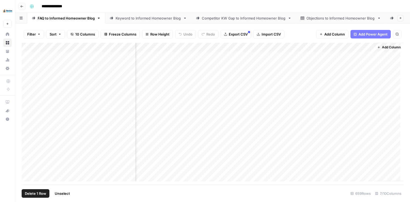
click at [213, 65] on div "Add Column" at bounding box center [213, 114] width 382 height 142
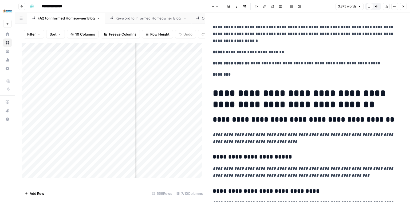
click at [386, 6] on icon "button" at bounding box center [385, 6] width 3 height 3
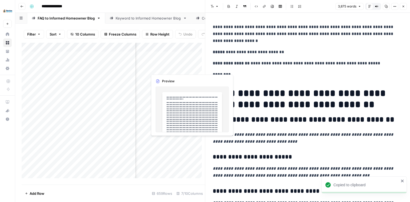
click at [170, 67] on div "Add Column" at bounding box center [113, 112] width 183 height 138
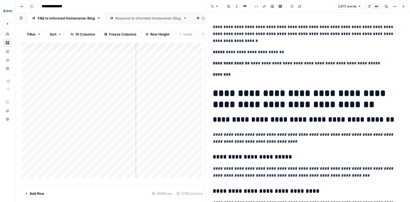
click at [143, 70] on div "Add Column" at bounding box center [113, 112] width 183 height 138
click at [162, 68] on div "Add Column" at bounding box center [113, 112] width 183 height 138
click at [191, 67] on div "Add Column" at bounding box center [113, 112] width 183 height 138
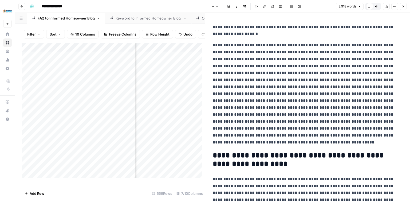
click at [387, 6] on icon "button" at bounding box center [385, 6] width 3 height 3
click at [402, 7] on icon "button" at bounding box center [402, 6] width 3 height 3
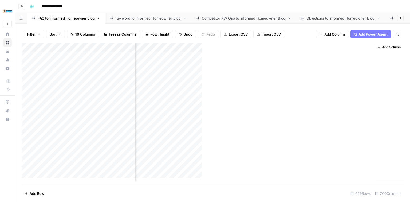
scroll to position [0, 86]
click at [264, 64] on div "Add Column" at bounding box center [213, 114] width 382 height 142
click at [284, 64] on div "Add Column" at bounding box center [213, 114] width 382 height 142
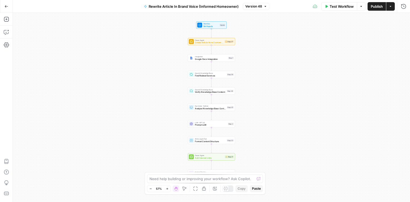
click at [340, 6] on span "Test Workflow" at bounding box center [341, 6] width 24 height 5
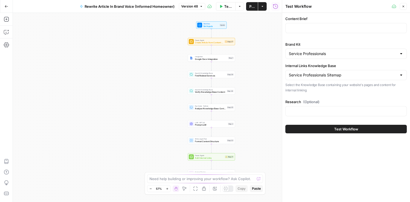
type input "Service Professionals"
type input "Service Professionals Sitemap"
click at [303, 27] on input "Content Brief" at bounding box center [345, 27] width 114 height 5
click at [330, 130] on button "Test Workflow" at bounding box center [345, 129] width 121 height 9
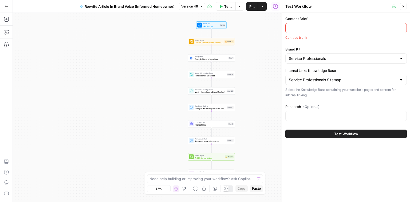
click at [309, 26] on input "Content Brief" at bounding box center [345, 27] width 114 height 5
click at [307, 29] on input "Content Brief" at bounding box center [345, 27] width 114 height 5
paste input "{"title": "How To Keep Your New Jersey Home Cool During Extreme Heat Waves", "s…"
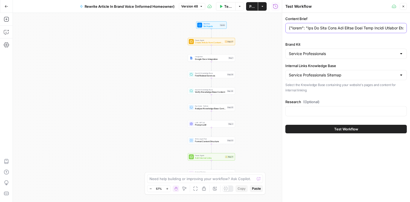
scroll to position [0, 45875]
type input "{"title": "How To Keep Your New Jersey Home Cool During Extreme Heat Waves", "s…"
click at [302, 111] on input "Research (Optional)" at bounding box center [345, 110] width 114 height 5
paste input "{"body": "# Comprehensive Strategies for Home Cooling During Heat Waves in New …"
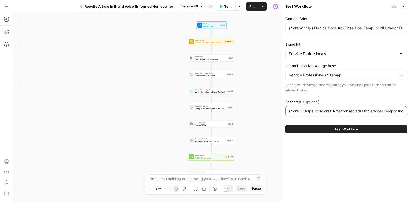
scroll to position [0, 56628]
type input "{"body": "# Comprehensive Strategies for Home Cooling During Heat Waves in New …"
click at [339, 129] on span "Test Workflow" at bounding box center [346, 128] width 24 height 5
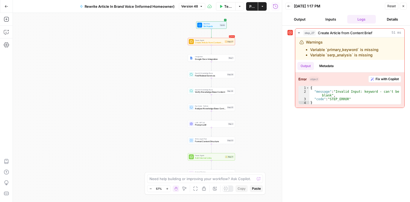
click at [322, 17] on button "Inputs" at bounding box center [330, 19] width 29 height 9
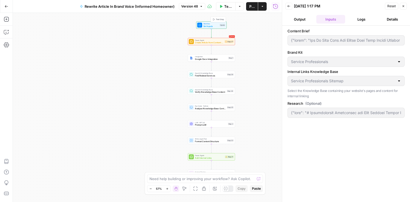
click at [211, 25] on span "Set Inputs" at bounding box center [210, 26] width 15 height 3
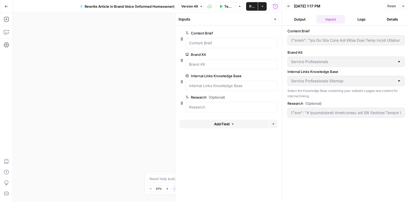
click at [404, 6] on icon "button" at bounding box center [402, 6] width 3 height 3
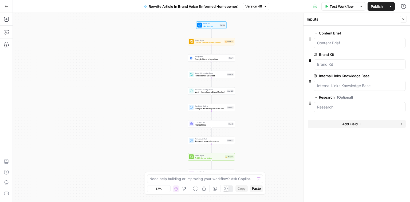
click at [333, 5] on span "Test Workflow" at bounding box center [341, 6] width 24 height 5
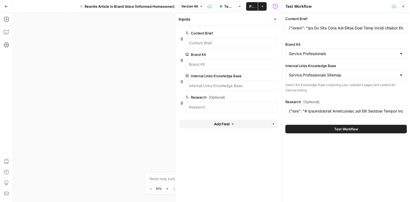
click at [333, 128] on button "Test Workflow" at bounding box center [345, 129] width 121 height 9
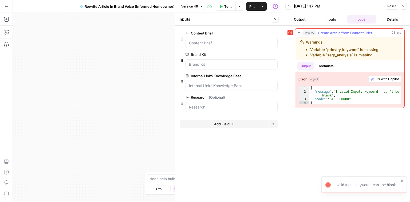
click at [375, 79] on span "Fix with Copilot" at bounding box center [386, 79] width 23 height 5
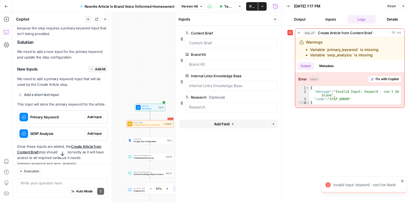
scroll to position [86, 0]
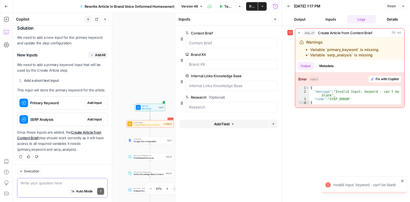
click at [41, 185] on textarea at bounding box center [62, 182] width 83 height 5
type textarea "A"
type textarea "Are these inputs needed?"
click at [99, 190] on icon "submit" at bounding box center [100, 190] width 3 height 3
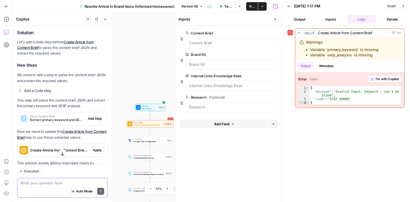
scroll to position [317, 0]
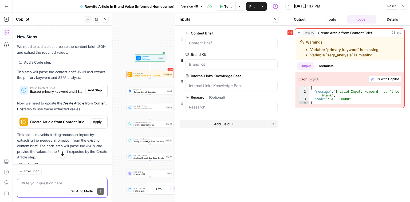
click at [91, 90] on span "Add Step" at bounding box center [95, 90] width 14 height 5
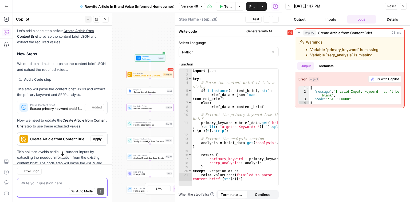
type textarea "Parse Content Brief"
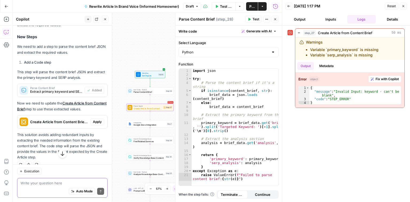
click at [95, 121] on span "Apply" at bounding box center [97, 121] width 9 height 5
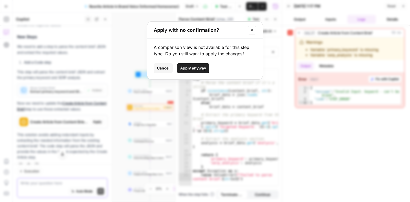
click at [189, 67] on span "Apply anyway" at bounding box center [193, 67] width 26 height 5
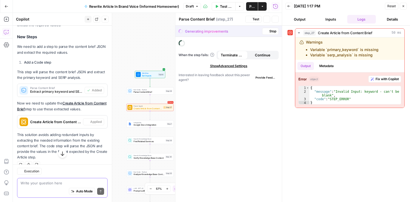
type textarea "Create Article from Content Brief"
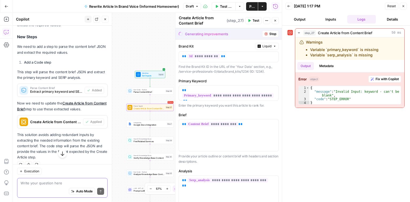
scroll to position [342, 0]
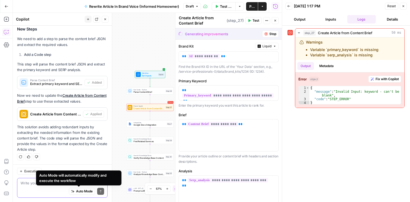
click at [82, 192] on span "Auto Mode" at bounding box center [84, 190] width 17 height 5
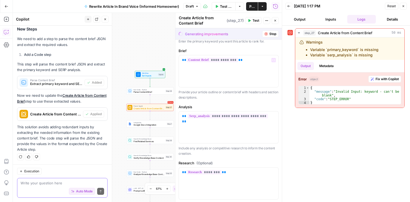
scroll to position [125, 0]
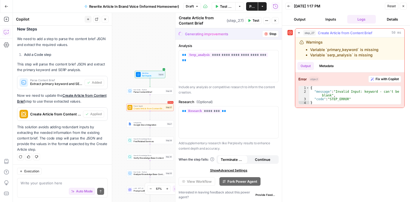
click at [379, 80] on span "Fix with Copilot" at bounding box center [386, 79] width 23 height 5
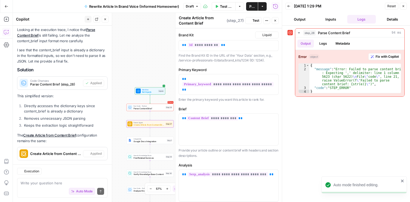
scroll to position [1283, 0]
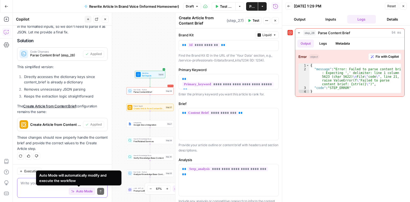
click at [23, 182] on textarea at bounding box center [62, 182] width 83 height 5
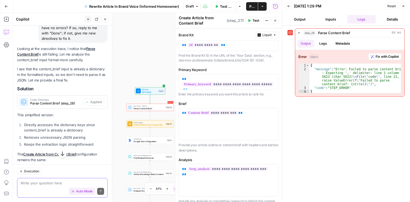
scroll to position [1205, 0]
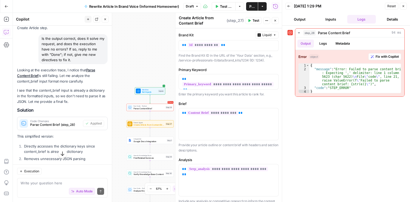
drag, startPoint x: 73, startPoint y: 70, endPoint x: 41, endPoint y: 46, distance: 39.8
click at [41, 46] on div "Is the output correct, does it solve my request, and does the execution have no…" at bounding box center [72, 49] width 69 height 30
copy div "Is the output correct, does it solve my request, and does the execution have no…"
click at [47, 180] on textarea at bounding box center [62, 182] width 83 height 5
paste textarea "Is the output correct, does it solve my request, and does the execution have no…"
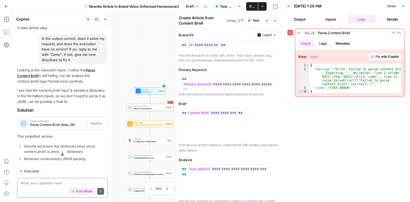
type textarea "Is the output correct, does it solve my request, and does the execution have no…"
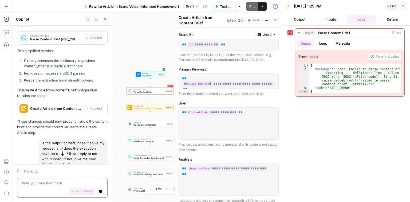
scroll to position [1287, 0]
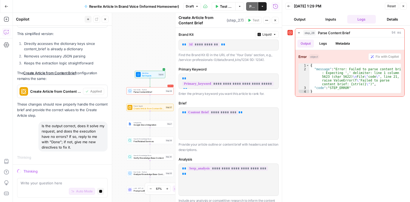
click at [402, 5] on icon "button" at bounding box center [402, 6] width 3 height 3
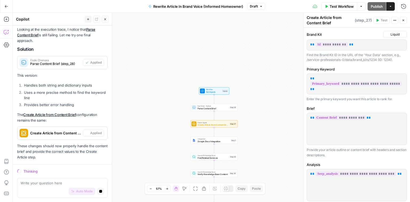
scroll to position [1418, 0]
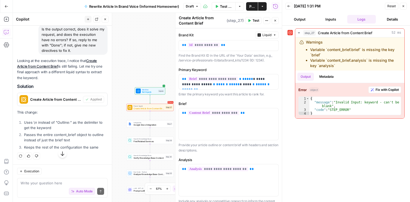
scroll to position [2010, 0]
click at [403, 6] on icon "button" at bounding box center [403, 6] width 2 height 2
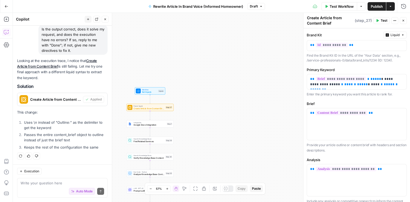
click at [43, 187] on div "Auto Mode Send" at bounding box center [62, 191] width 83 height 12
type textarea "Great. Test it again, does that work?"
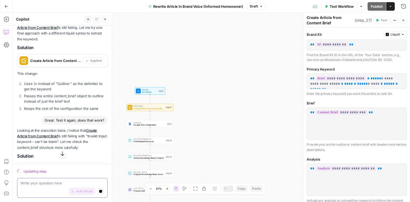
scroll to position [2005, 0]
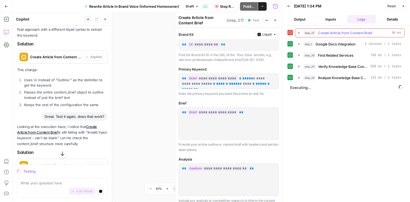
click at [300, 32] on icon "button" at bounding box center [298, 33] width 4 height 4
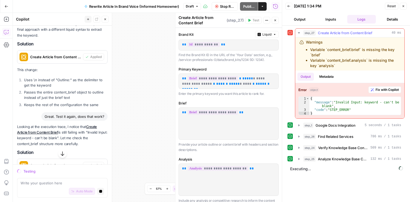
click at [381, 89] on span "Fix with Copilot" at bounding box center [386, 89] width 23 height 5
click at [225, 7] on span "Stop Run" at bounding box center [227, 6] width 14 height 5
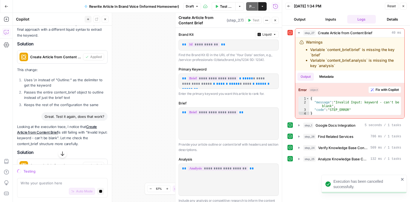
click at [401, 180] on icon "close" at bounding box center [402, 179] width 4 height 4
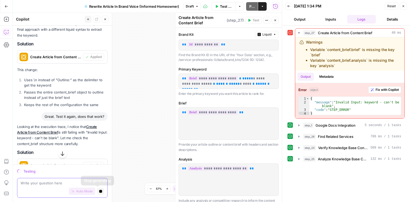
click at [99, 191] on icon "button" at bounding box center [100, 191] width 3 height 3
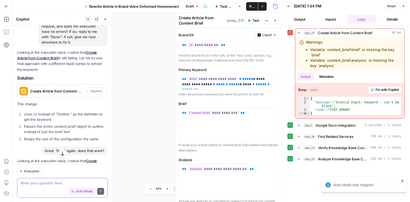
scroll to position [2039, 0]
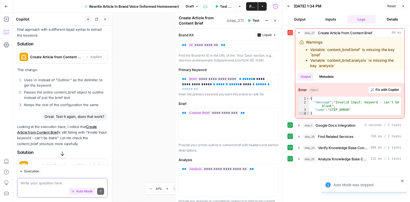
click at [252, 7] on span "Publish" at bounding box center [251, 6] width 5 height 5
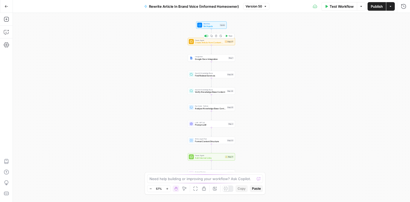
click at [211, 43] on span "Create Article from Content Brief" at bounding box center [209, 42] width 28 height 3
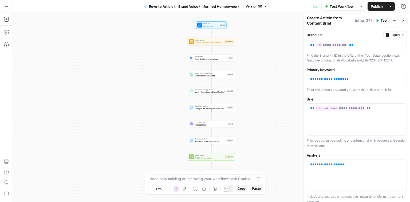
click at [396, 22] on button "Actions" at bounding box center [394, 20] width 7 height 7
click at [334, 32] on label "Brand Kit" at bounding box center [343, 34] width 74 height 5
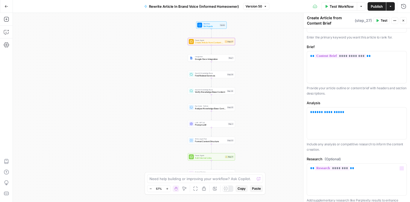
scroll to position [3, 0]
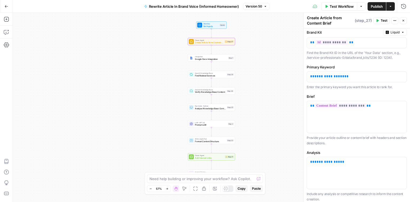
click at [396, 19] on button "Actions" at bounding box center [394, 20] width 7 height 7
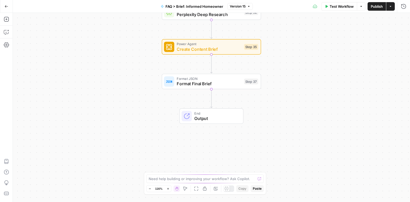
click at [203, 83] on span "Format Final Brief" at bounding box center [208, 83] width 65 height 6
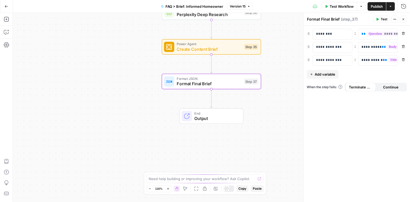
click at [330, 73] on span "Add variable" at bounding box center [324, 73] width 21 height 5
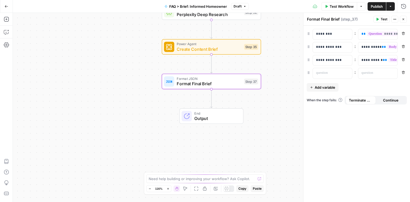
click at [195, 179] on div "Fit to View F" at bounding box center [196, 177] width 23 height 5
click at [159, 179] on textarea at bounding box center [201, 178] width 107 height 5
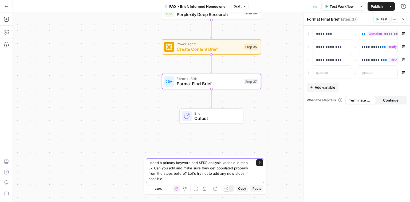
type textarea "I need a primary keyword and SERP analysis variable in step 37. Can you add and…"
click at [260, 162] on icon "submit" at bounding box center [259, 162] width 3 height 3
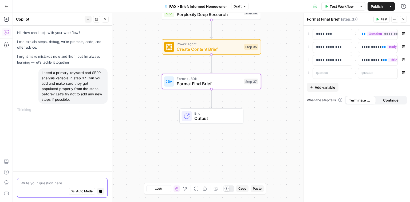
click at [84, 194] on button "Auto Mode" at bounding box center [82, 190] width 26 height 7
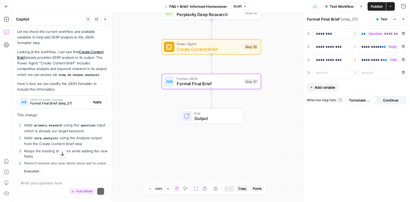
scroll to position [92, 0]
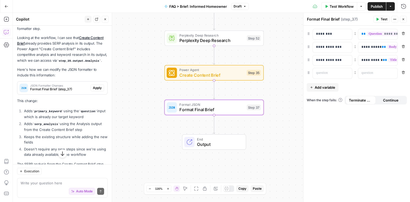
click at [93, 90] on span "Apply" at bounding box center [97, 87] width 9 height 5
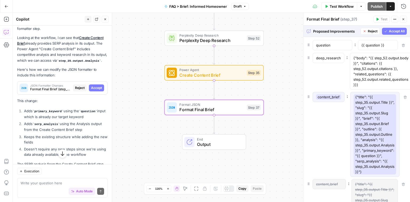
click at [95, 90] on span "Accept" at bounding box center [96, 87] width 11 height 5
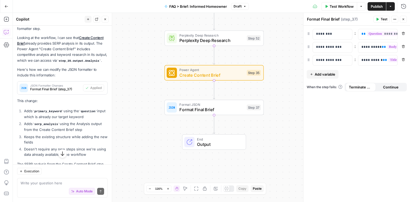
scroll to position [138, 0]
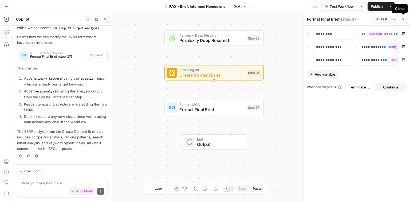
click at [402, 19] on icon "button" at bounding box center [402, 19] width 3 height 3
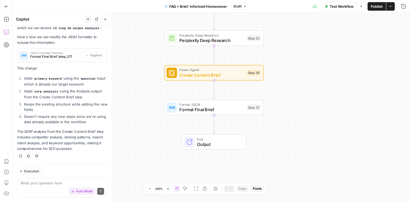
click at [208, 109] on span "Format Final Brief" at bounding box center [211, 109] width 65 height 6
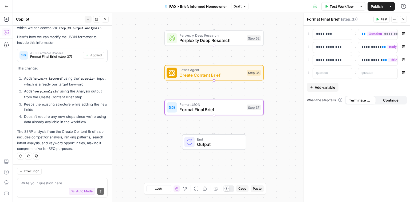
click at [404, 73] on icon "button" at bounding box center [402, 72] width 3 height 3
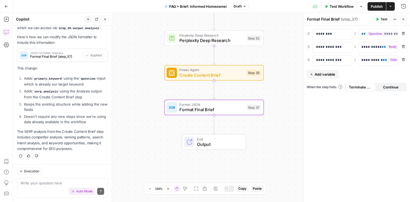
click at [32, 174] on button "Execution" at bounding box center [29, 170] width 25 height 7
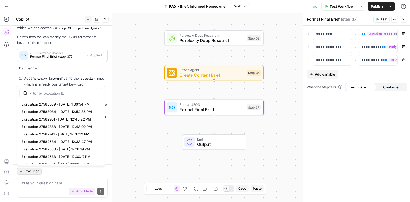
click at [66, 168] on div "Execution" at bounding box center [62, 170] width 90 height 7
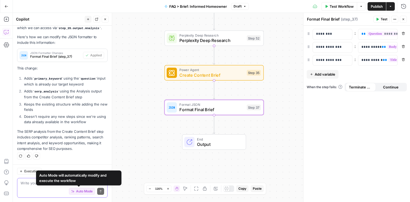
click at [35, 184] on textarea at bounding box center [62, 182] width 83 height 5
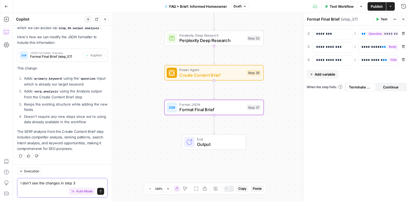
type textarea "I don't see the changes in step 37"
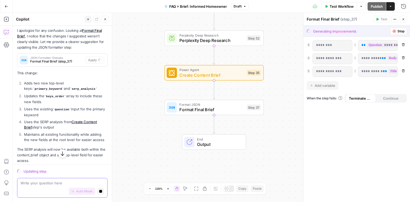
scroll to position [270, 0]
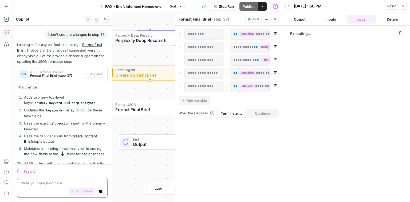
scroll to position [270, 0]
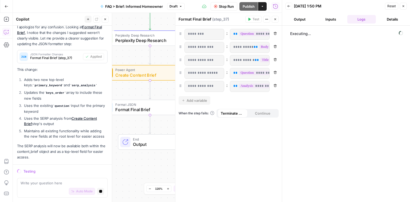
click at [132, 107] on span "Format Final Brief" at bounding box center [147, 109] width 65 height 6
click at [158, 106] on span "Format Final Brief" at bounding box center [147, 109] width 65 height 6
click at [41, 181] on textarea at bounding box center [62, 182] width 83 height 5
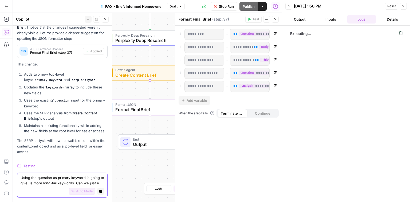
scroll to position [281, 0]
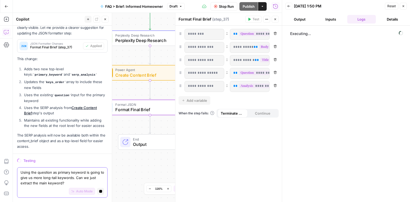
click at [41, 175] on textarea "Using the question as primary keyword is going to give us more long-tail keywor…" at bounding box center [62, 177] width 83 height 16
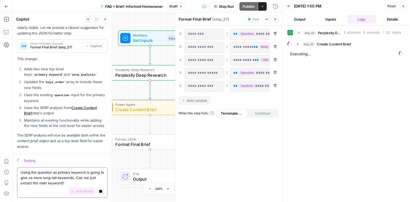
click at [68, 184] on textarea "Using the question as primary keyword is going to give us more long-tail keywor…" at bounding box center [62, 177] width 83 height 16
drag, startPoint x: 79, startPoint y: 179, endPoint x: 81, endPoint y: 182, distance: 4.0
click at [81, 182] on textarea "Using the question as primary keyword is going to give us more long-tail keywor…" at bounding box center [62, 177] width 83 height 16
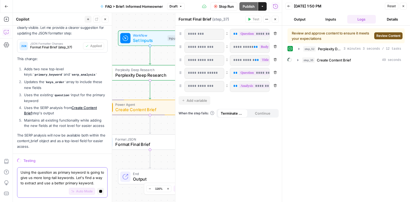
type textarea "Using the question as primary keyword is going to give us more long-tail keywor…"
click at [389, 35] on span "Review Content" at bounding box center [388, 35] width 24 height 5
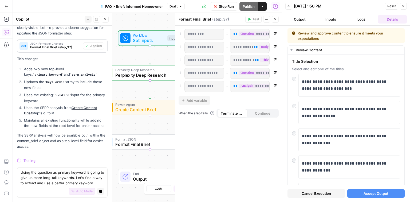
click at [380, 194] on span "Accept Output" at bounding box center [375, 192] width 25 height 5
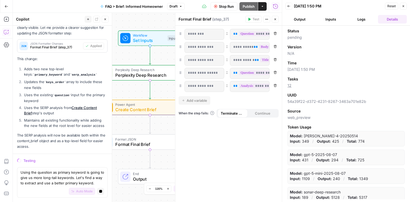
click at [307, 18] on button "Output" at bounding box center [299, 19] width 29 height 9
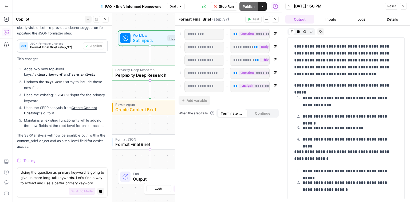
click at [330, 18] on button "Inputs" at bounding box center [330, 19] width 29 height 9
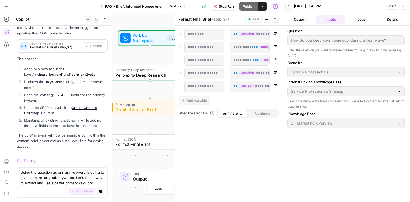
click at [364, 18] on button "Logs" at bounding box center [361, 19] width 29 height 9
